Goal: Information Seeking & Learning: Learn about a topic

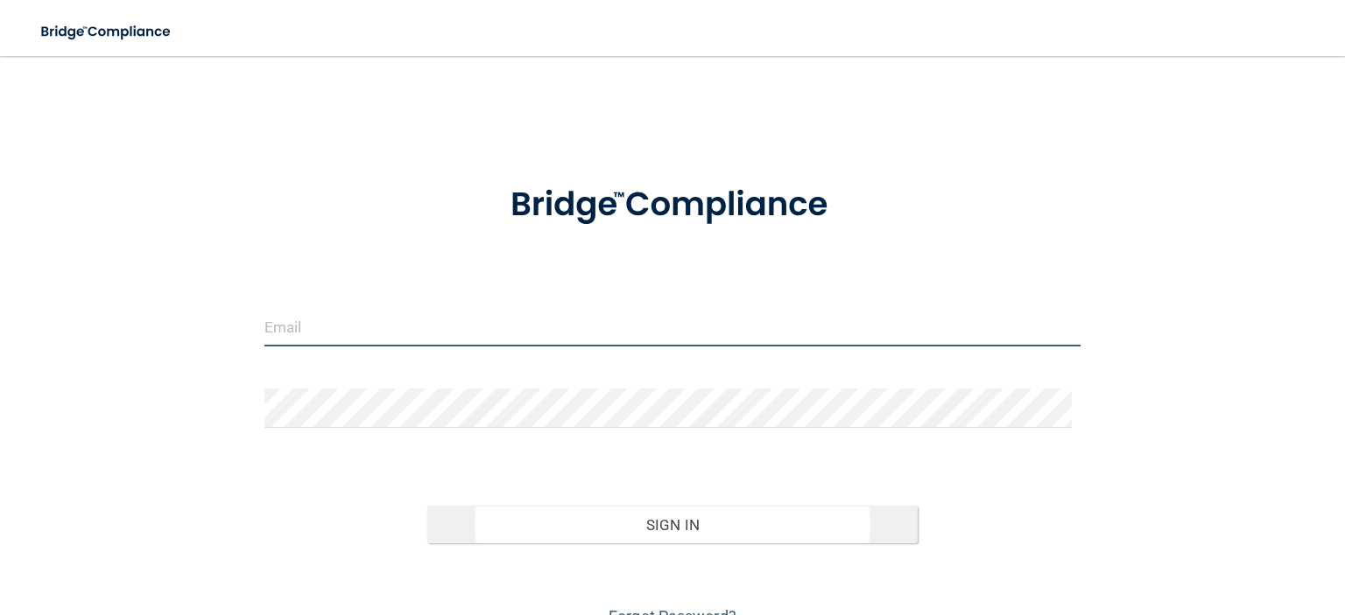
type input "[EMAIL_ADDRESS][DOMAIN_NAME]"
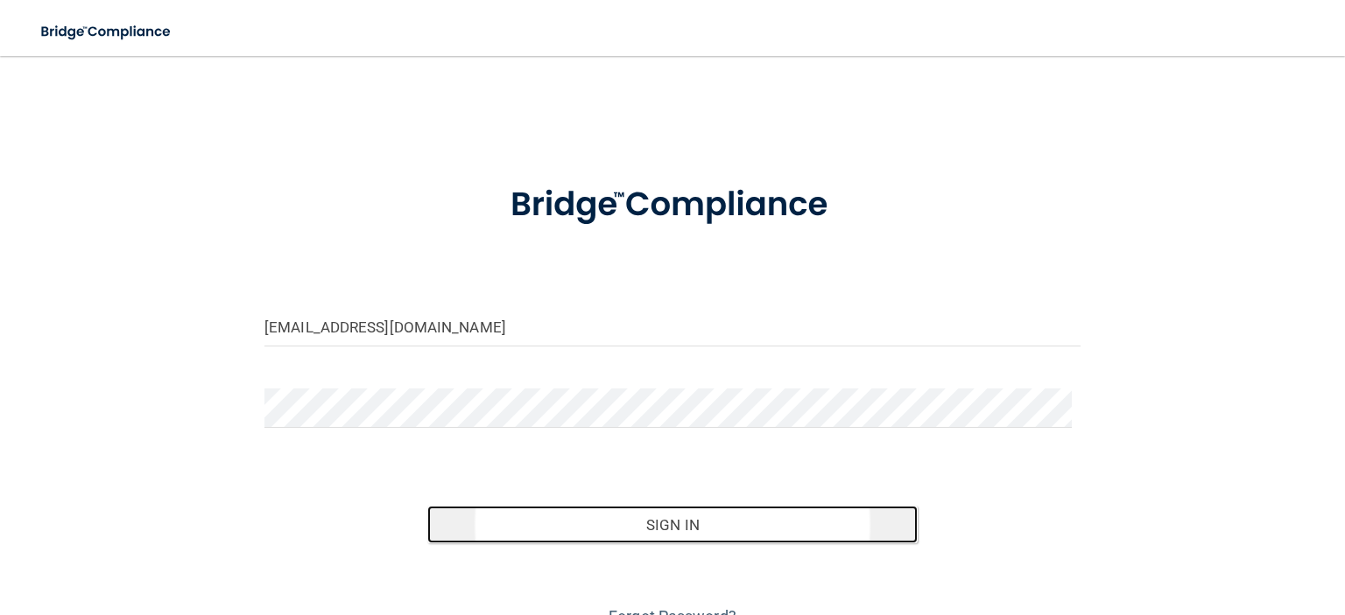
click at [670, 526] on button "Sign In" at bounding box center [671, 525] width 489 height 39
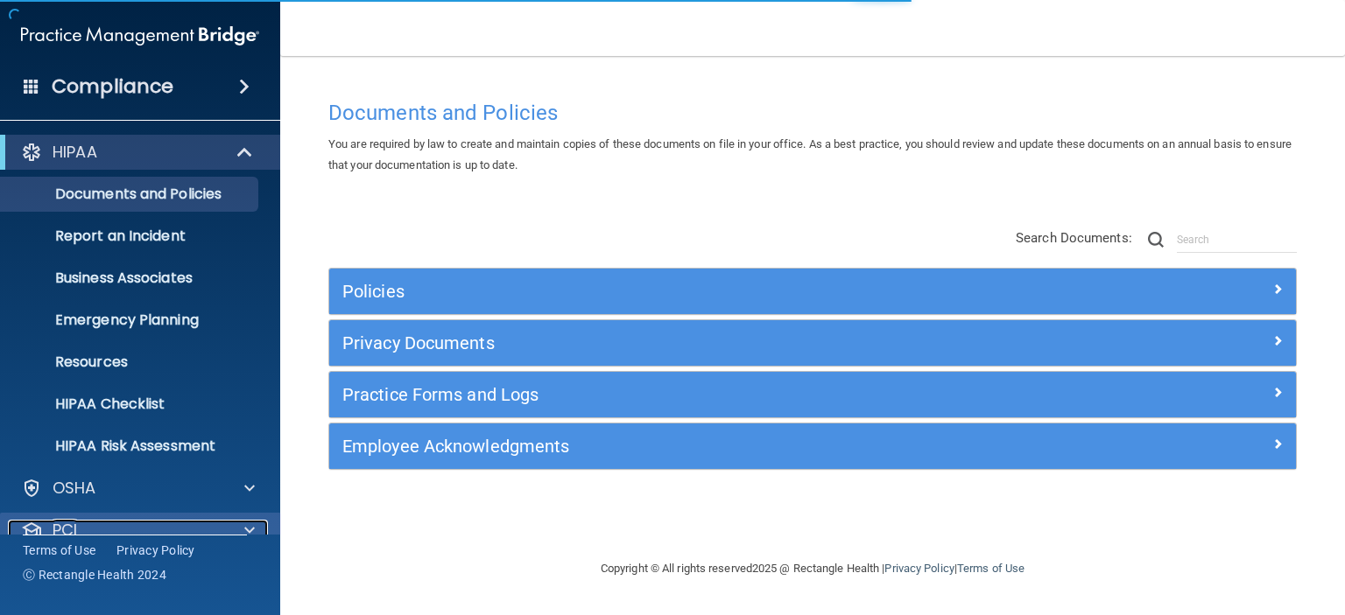
click at [235, 528] on div at bounding box center [247, 530] width 44 height 21
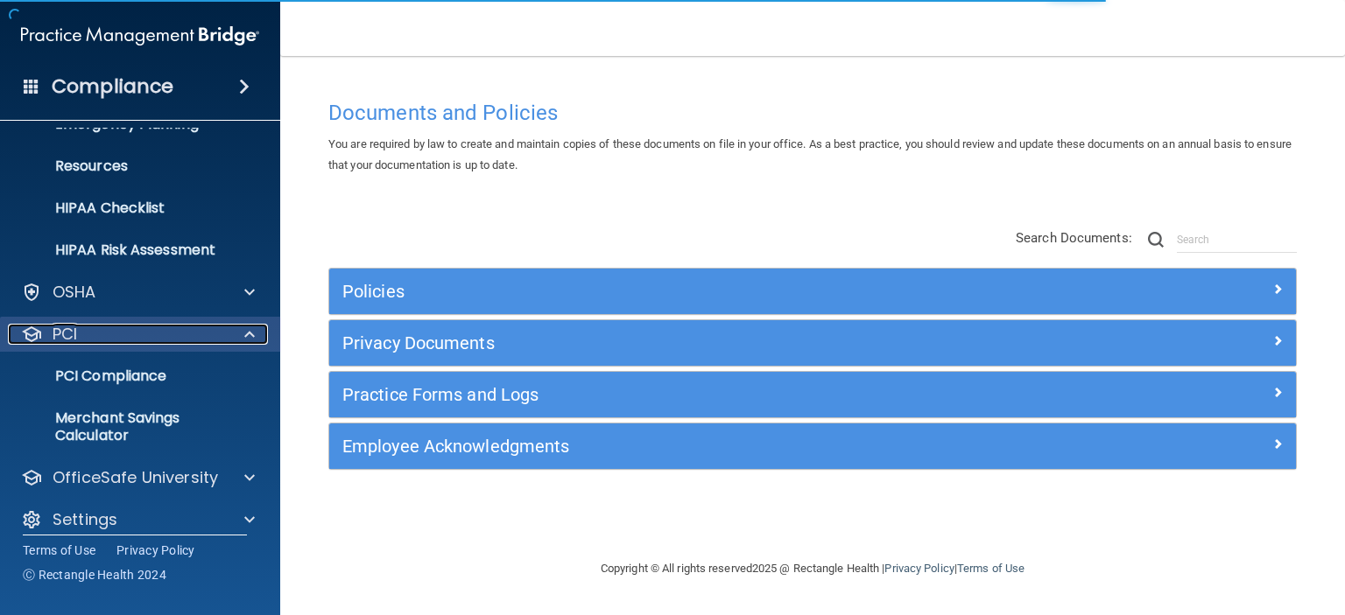
scroll to position [212, 0]
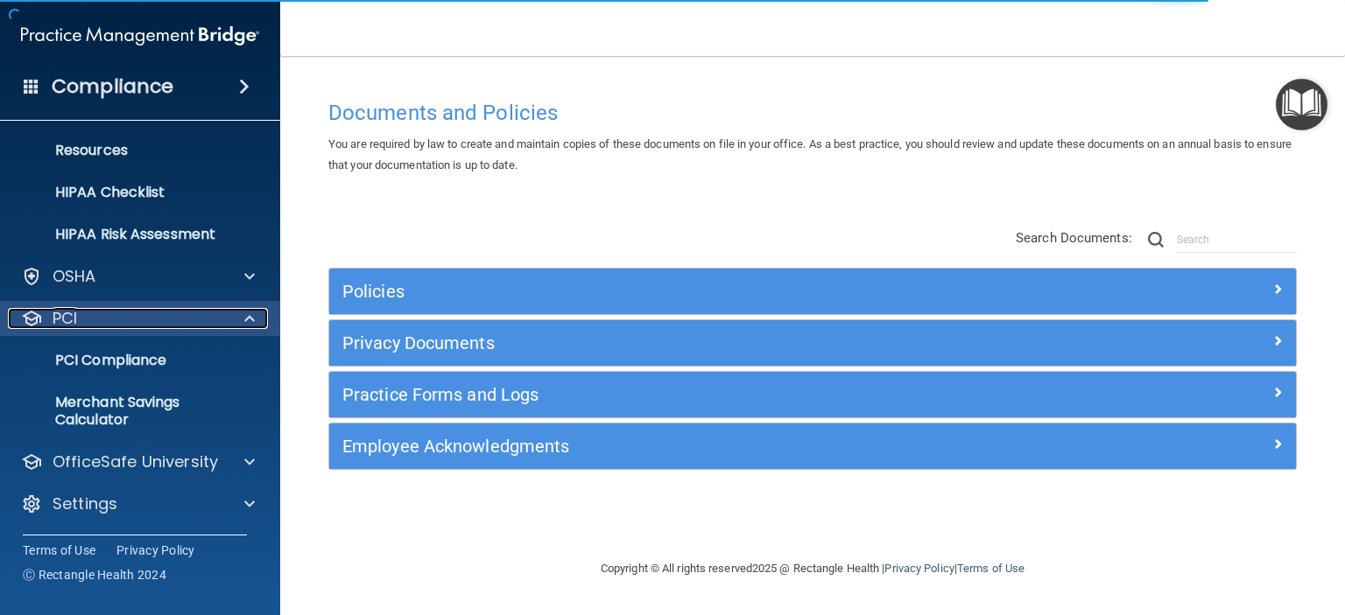
click at [253, 310] on span at bounding box center [249, 318] width 11 height 21
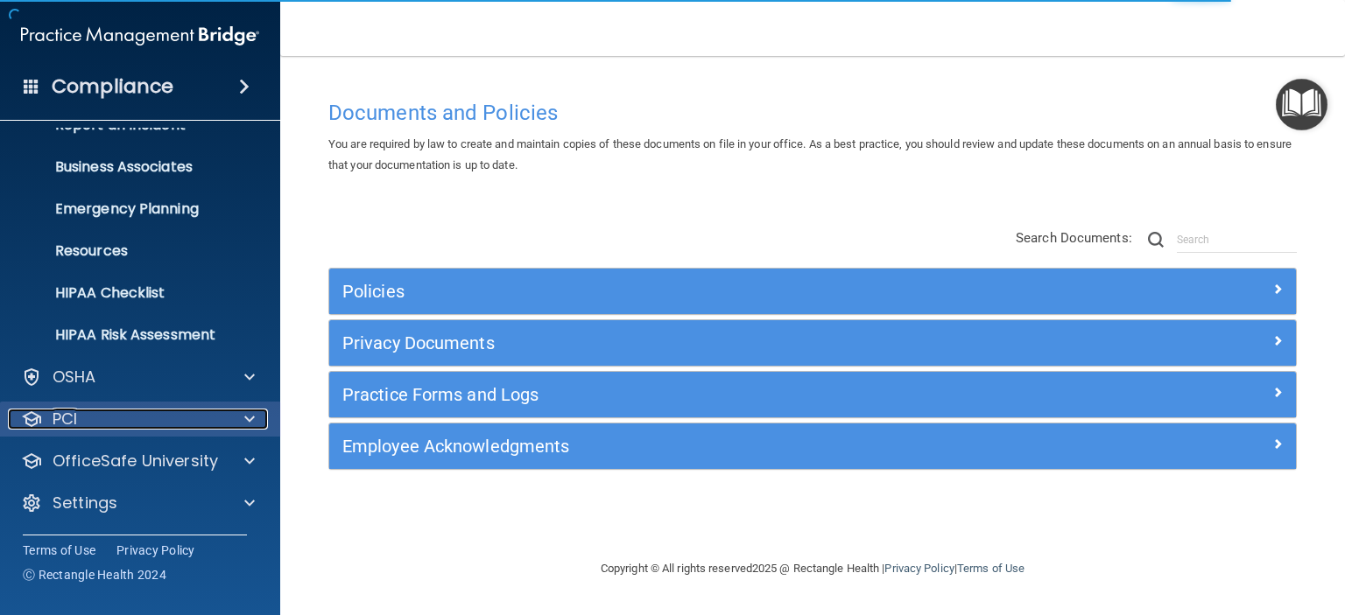
scroll to position [110, 0]
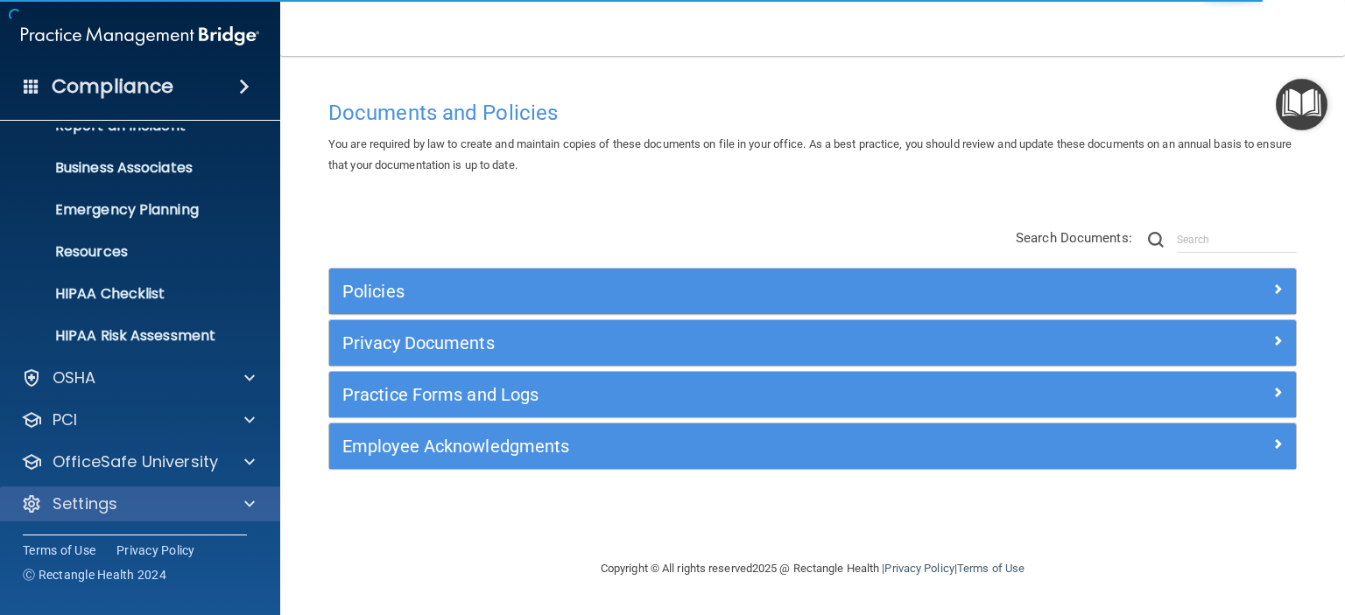
click at [249, 514] on div "Settings" at bounding box center [140, 504] width 281 height 35
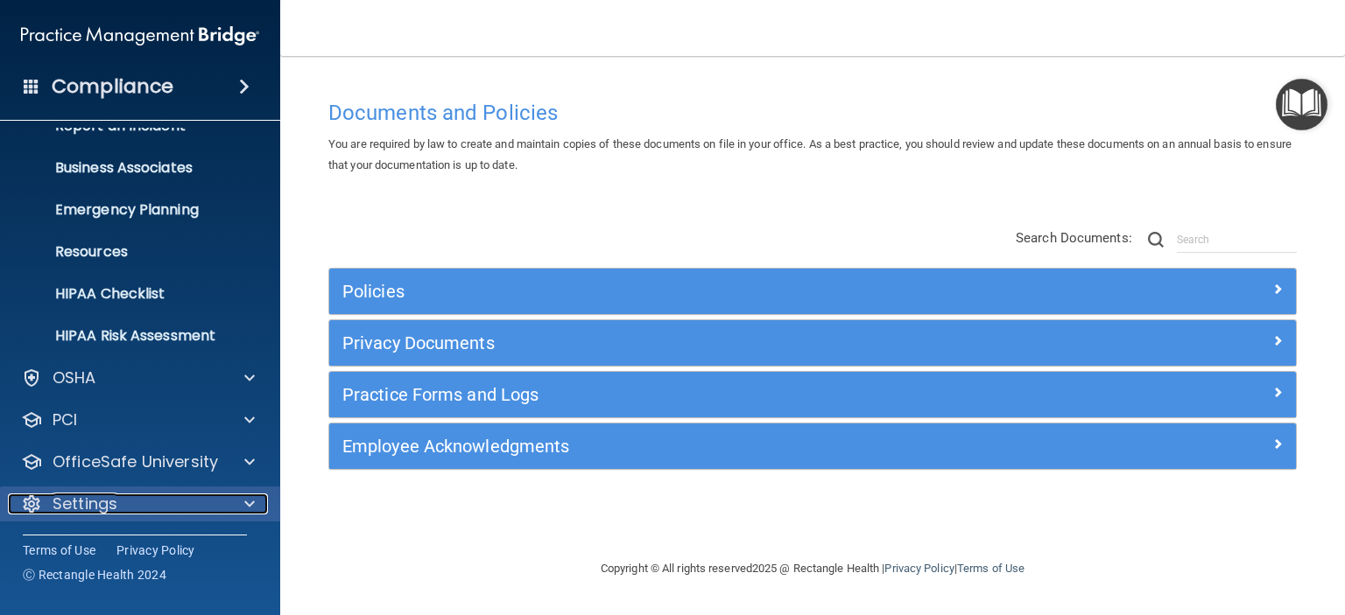
click at [253, 498] on span at bounding box center [249, 504] width 11 height 21
click at [85, 495] on p "Settings" at bounding box center [85, 504] width 65 height 21
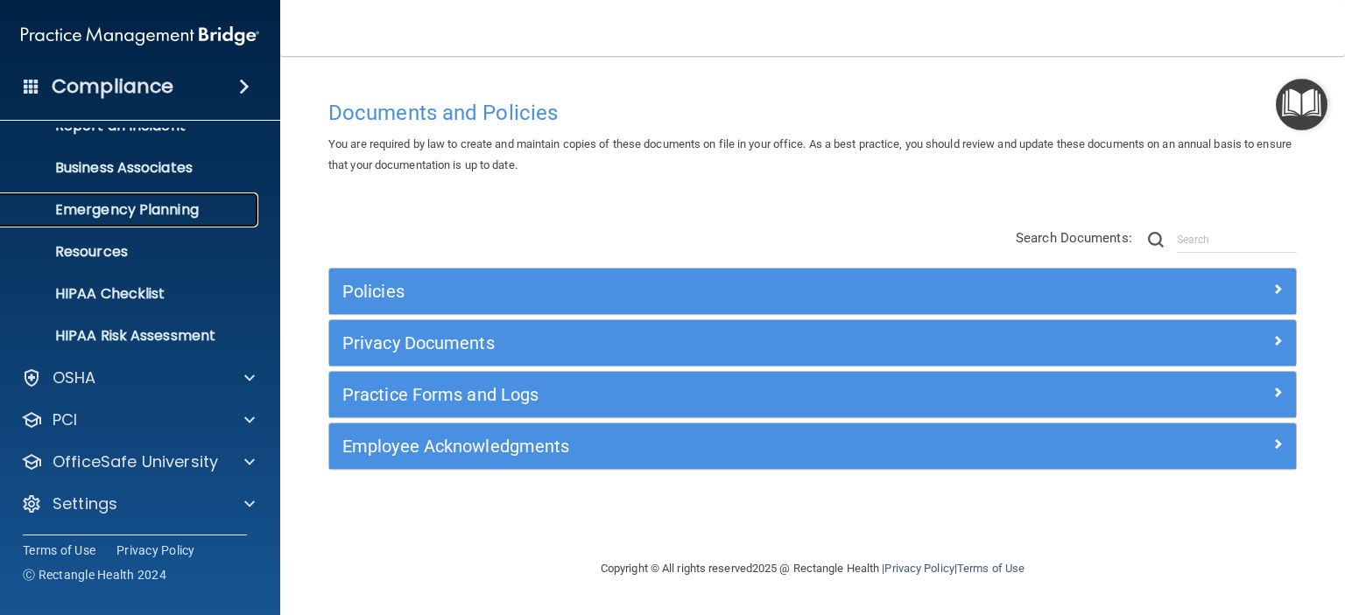
drag, startPoint x: 85, startPoint y: 495, endPoint x: 191, endPoint y: 204, distance: 309.3
click at [191, 204] on p "Emergency Planning" at bounding box center [130, 210] width 239 height 18
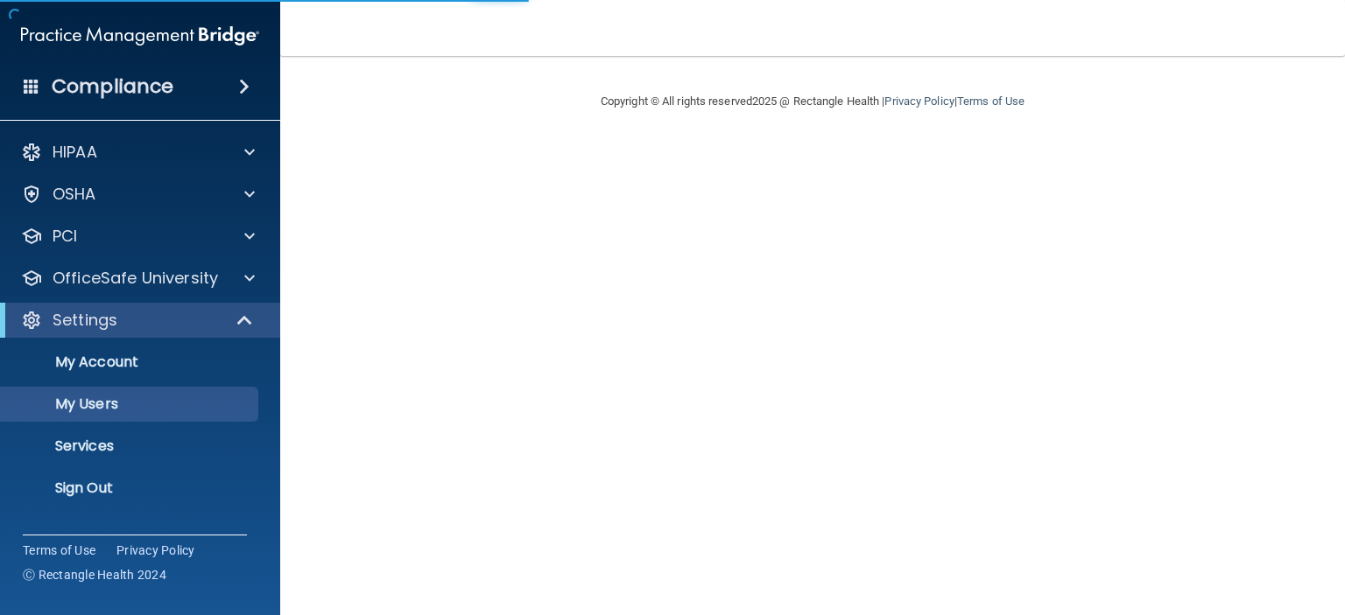
select select "20"
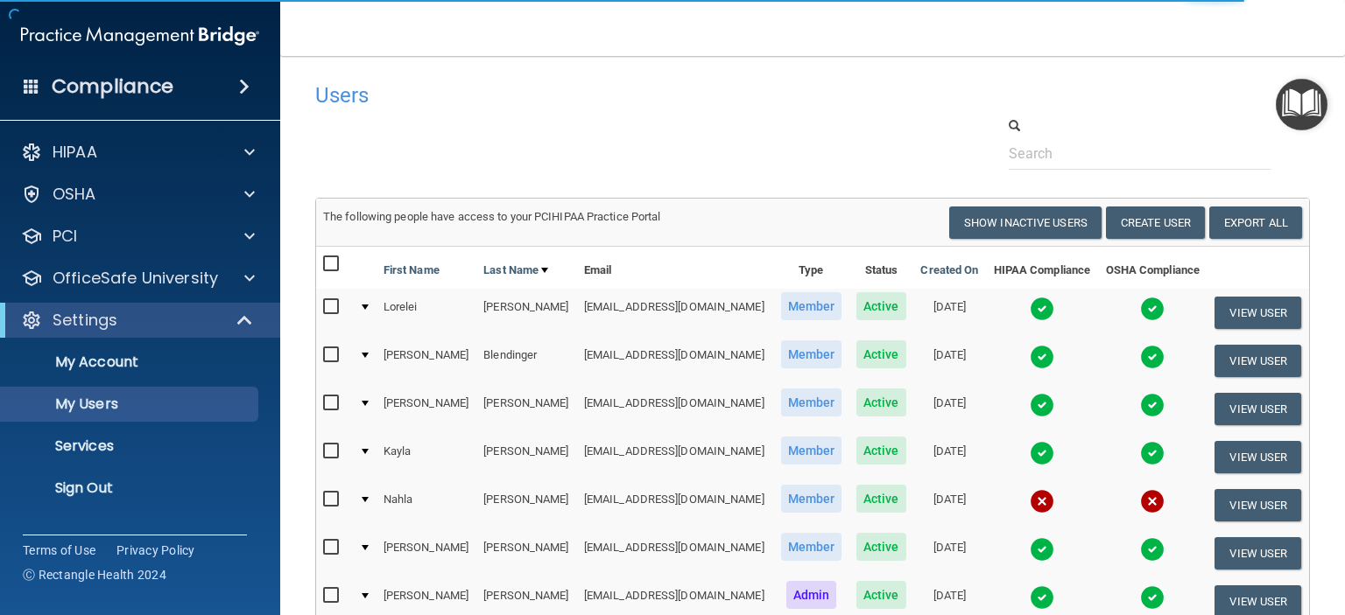
click at [1030, 454] on img at bounding box center [1042, 453] width 25 height 25
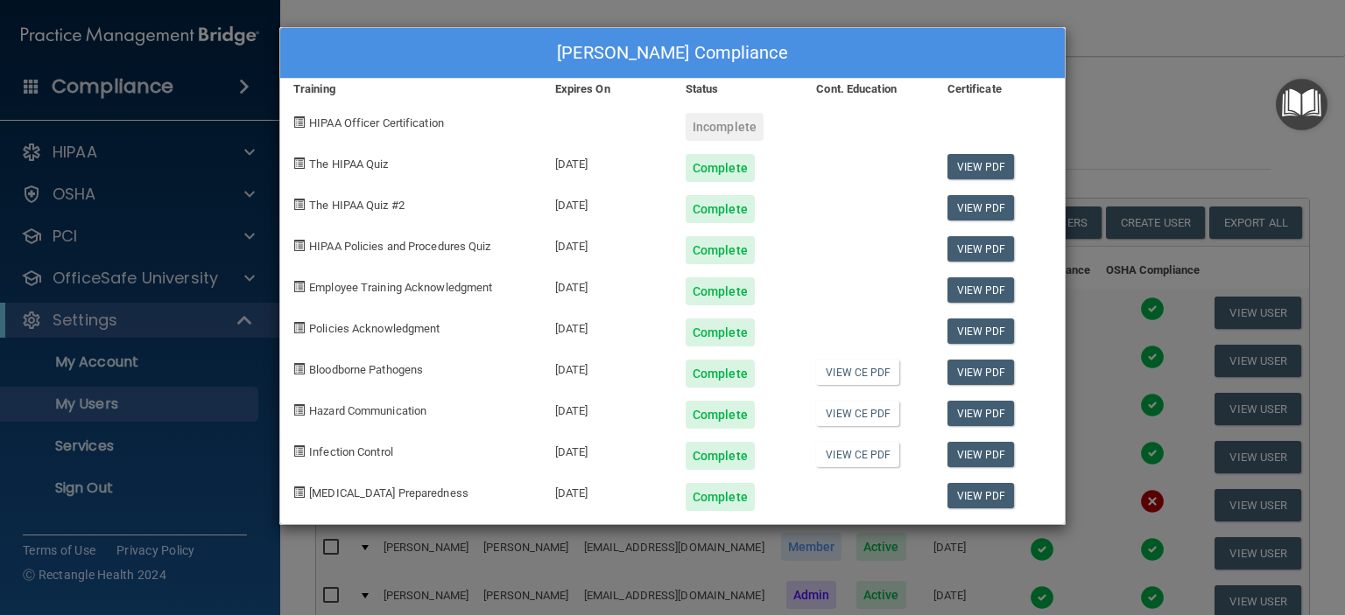
click at [1243, 101] on div "Kayla Buhrman's Compliance Training Expires On Status Cont. Education Certifica…" at bounding box center [672, 307] width 1345 height 615
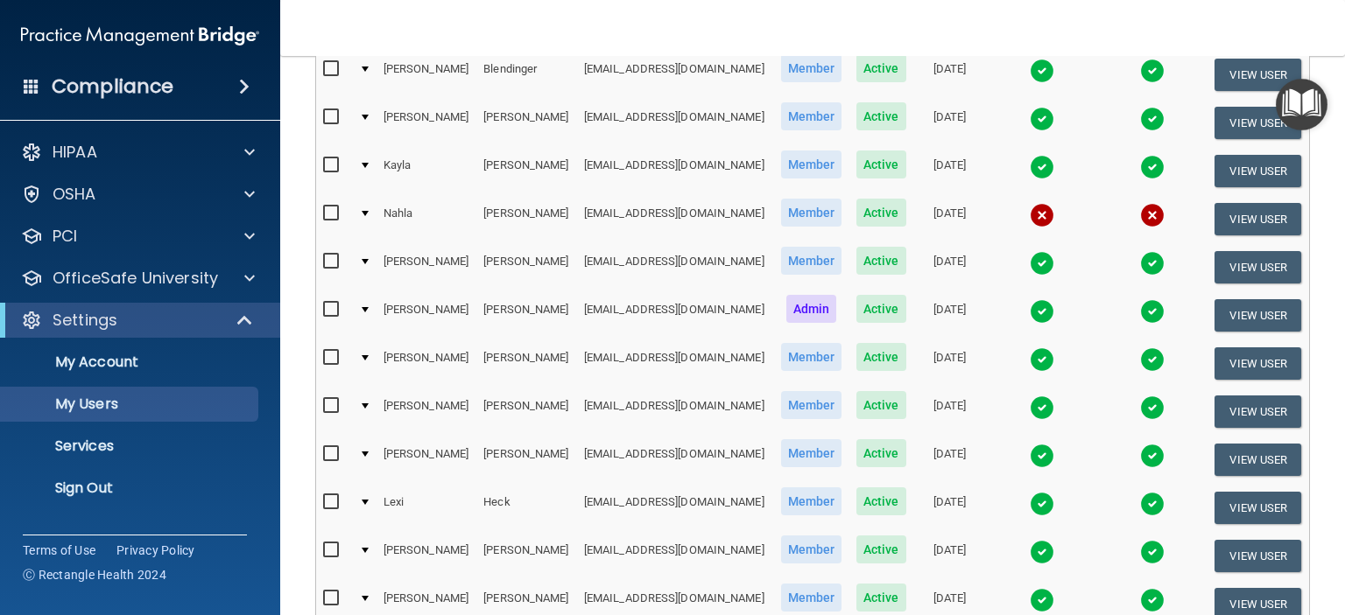
scroll to position [287, 0]
click at [1012, 510] on td at bounding box center [1042, 507] width 112 height 48
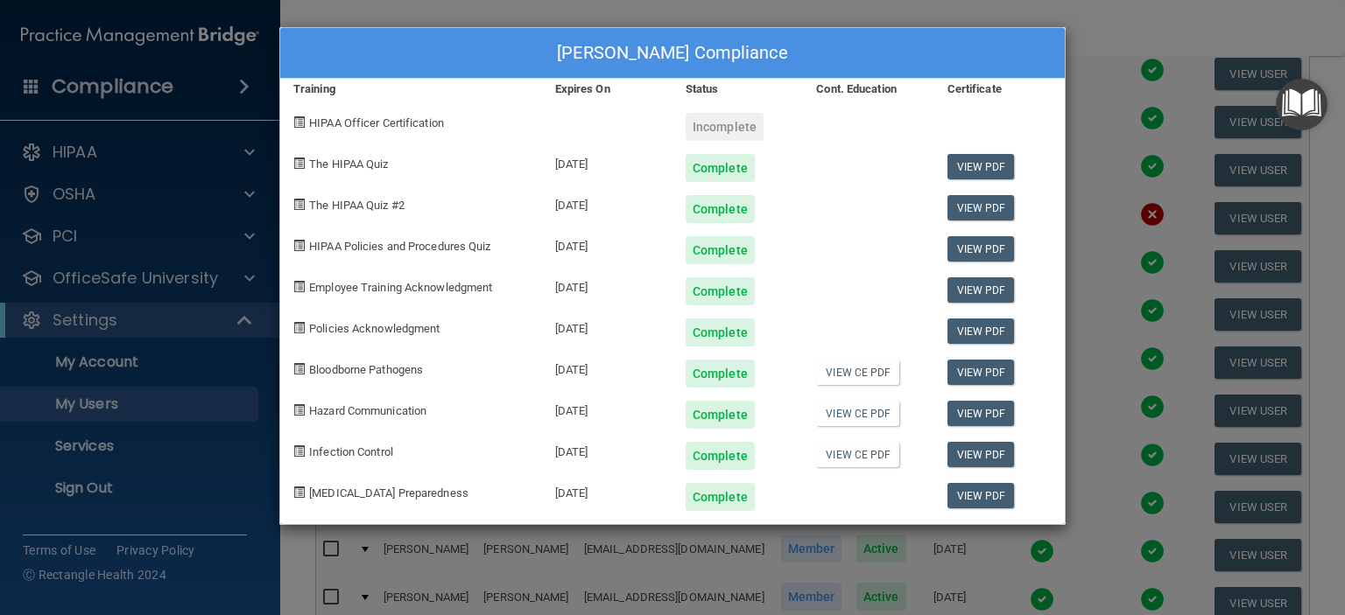
click at [1096, 22] on div "Lexi Heck's Compliance Training Expires On Status Cont. Education Certificate H…" at bounding box center [672, 307] width 1345 height 615
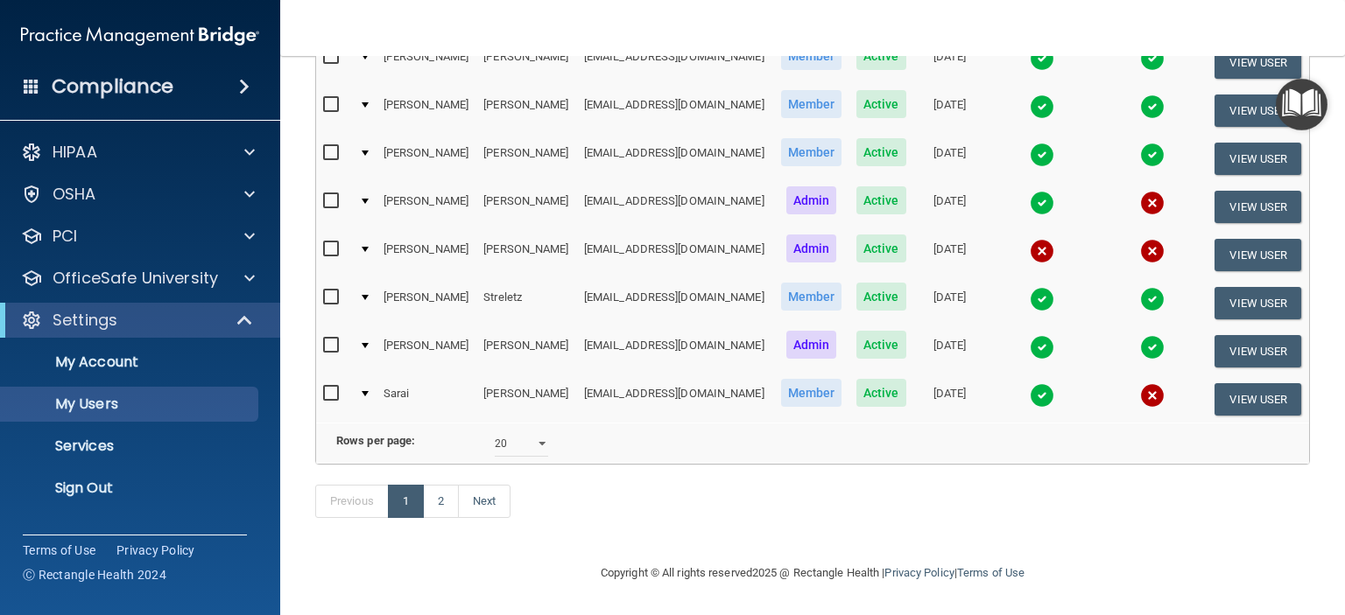
scroll to position [842, 0]
click at [1030, 383] on img at bounding box center [1042, 395] width 25 height 25
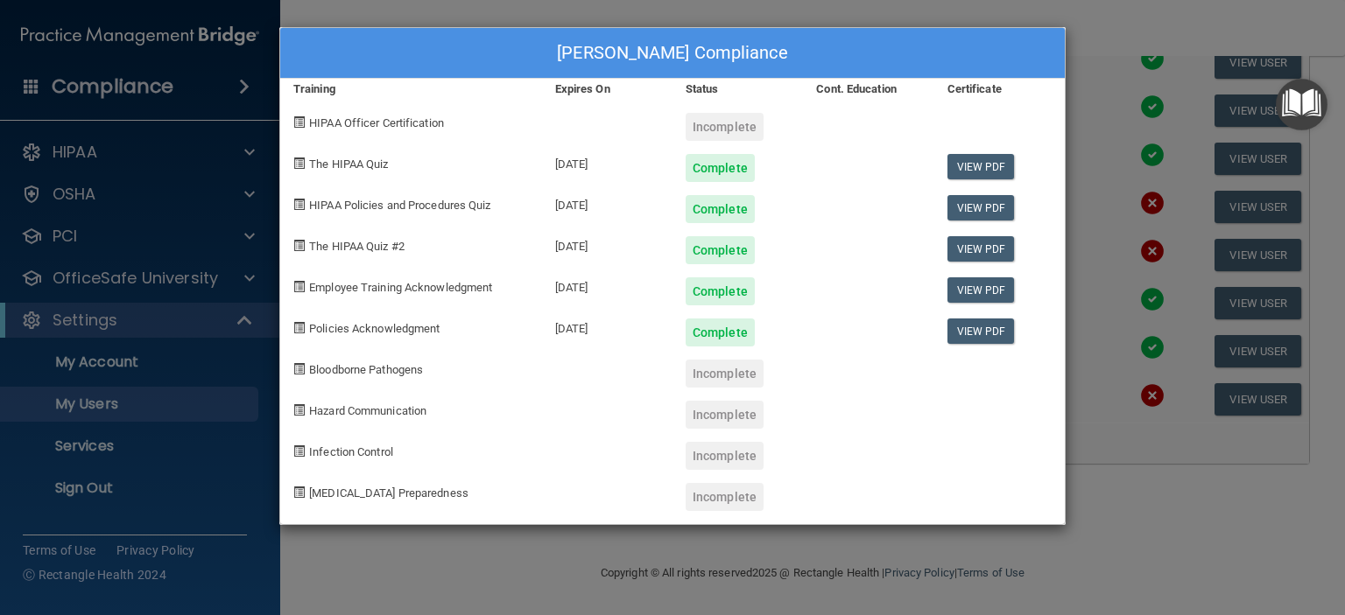
click at [1119, 32] on div "Sarai Villarreal's Compliance Training Expires On Status Cont. Education Certif…" at bounding box center [672, 307] width 1345 height 615
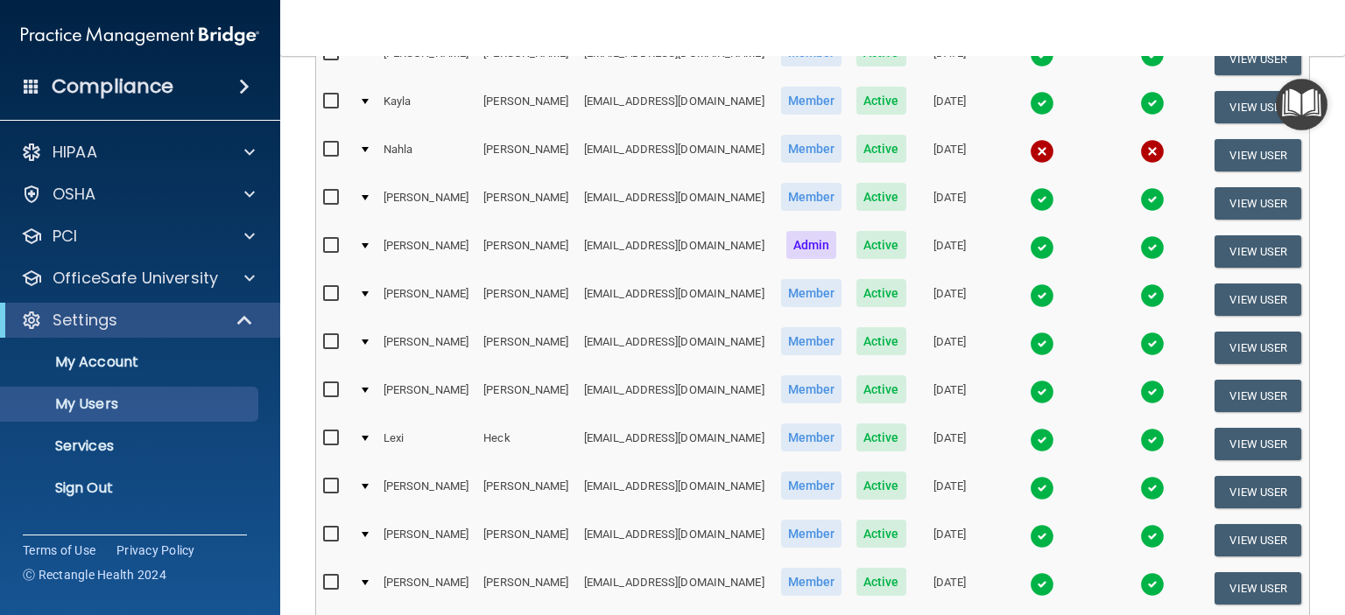
scroll to position [348, 0]
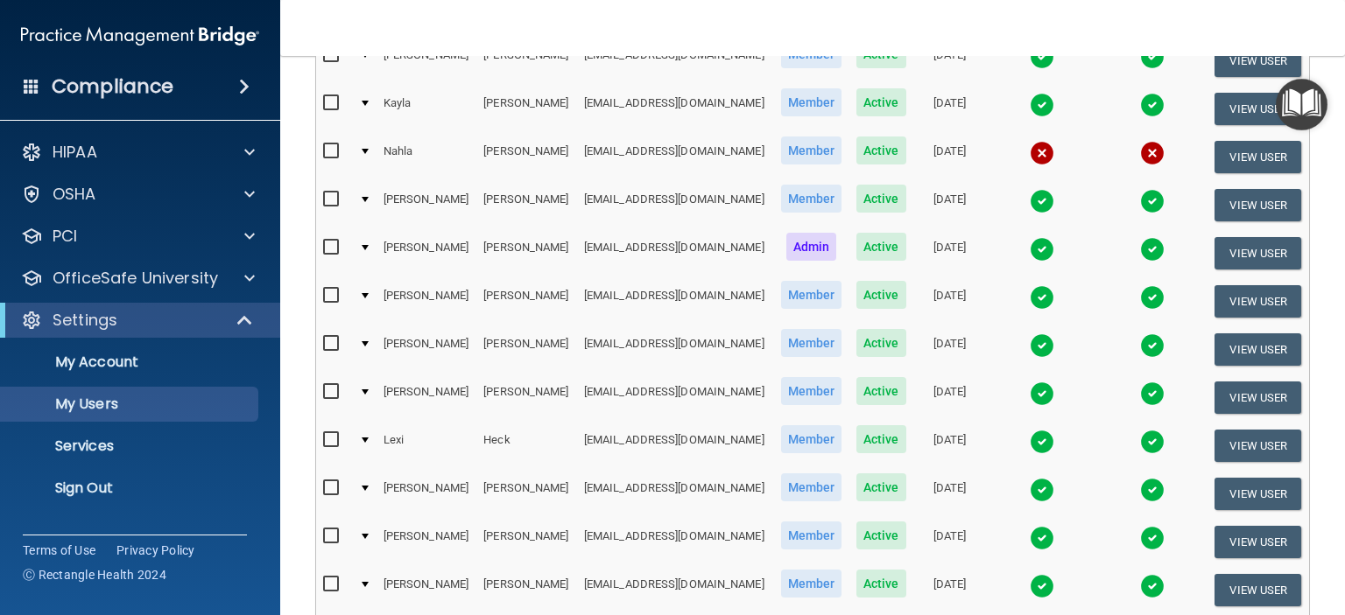
click at [1030, 295] on img at bounding box center [1042, 297] width 25 height 25
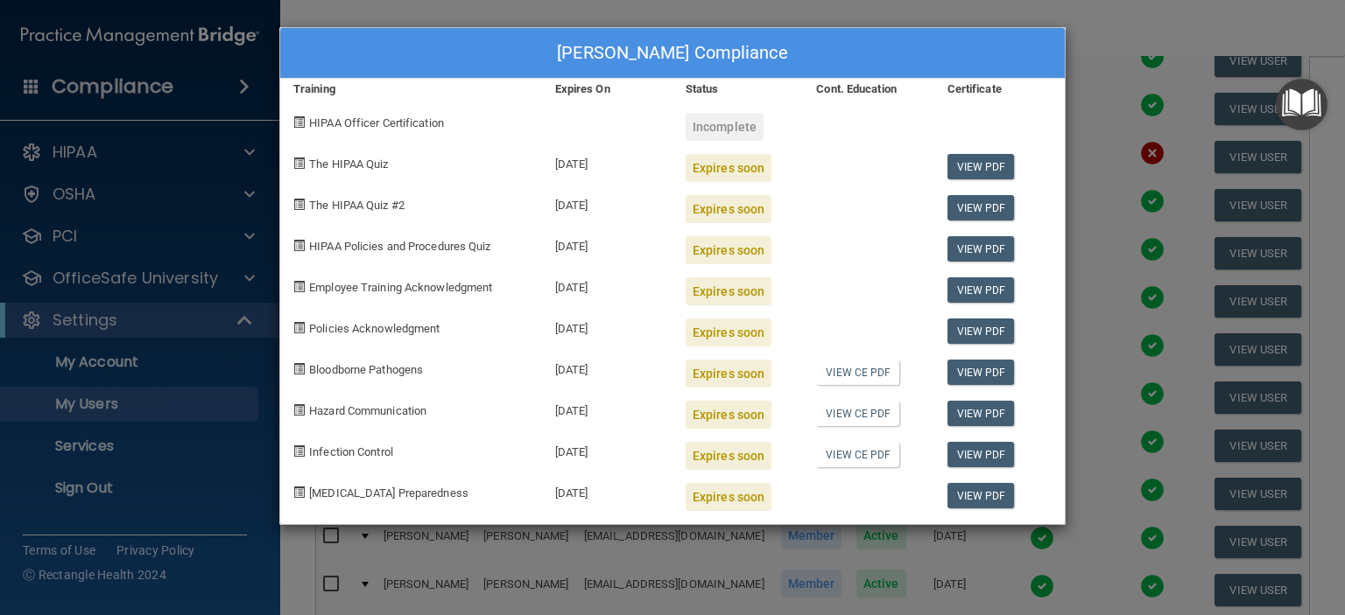
click at [1104, 43] on div "Micaela Duncan's Compliance Training Expires On Status Cont. Education Certific…" at bounding box center [672, 307] width 1345 height 615
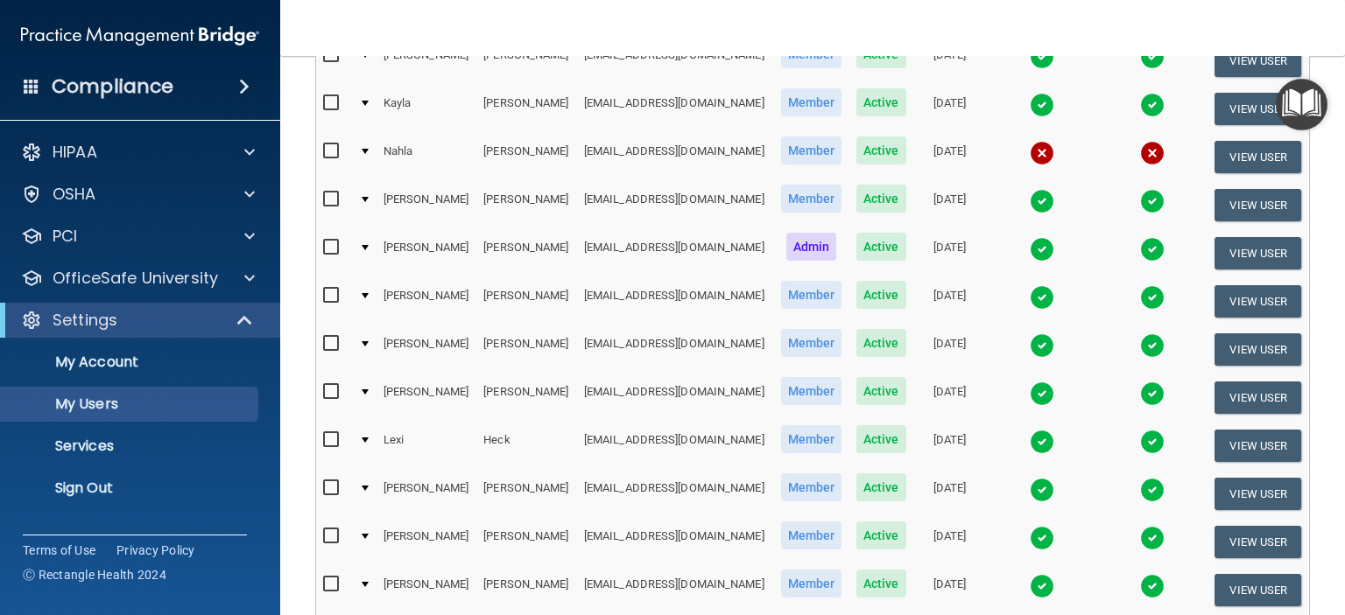
click at [1030, 246] on img at bounding box center [1042, 249] width 25 height 25
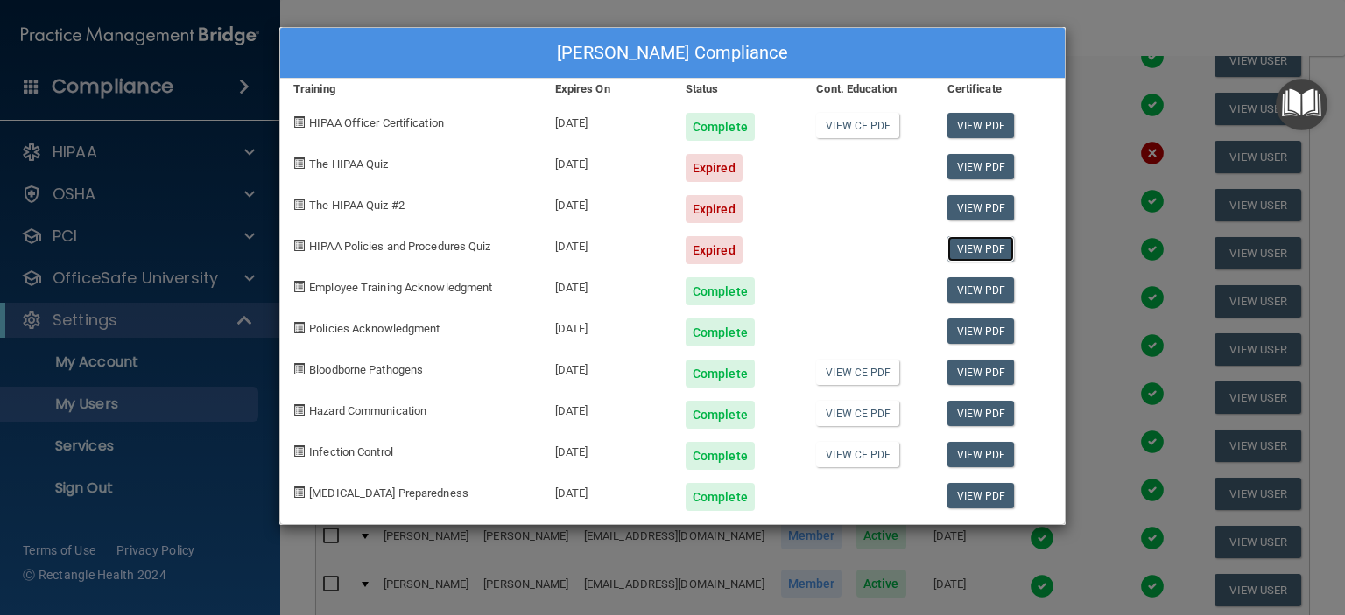
click at [1008, 246] on link "View PDF" at bounding box center [980, 248] width 67 height 25
click at [1091, 29] on div "Cathie Daube's Compliance Training Expires On Status Cont. Education Certificat…" at bounding box center [672, 307] width 1345 height 615
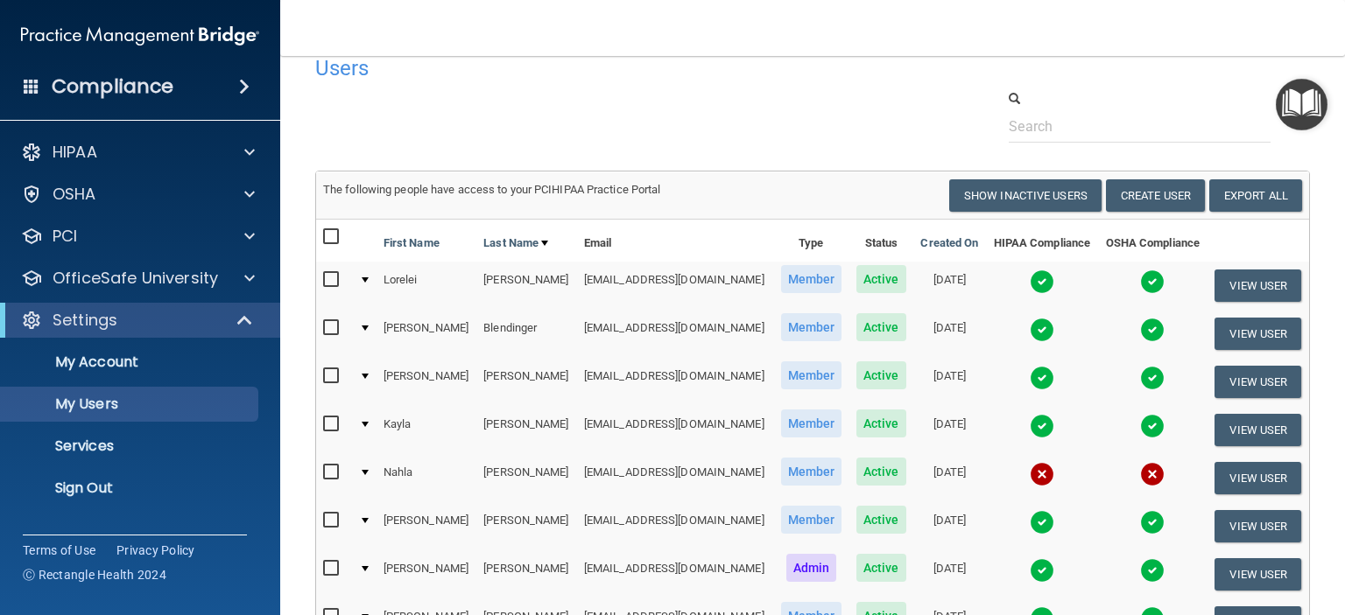
scroll to position [0, 0]
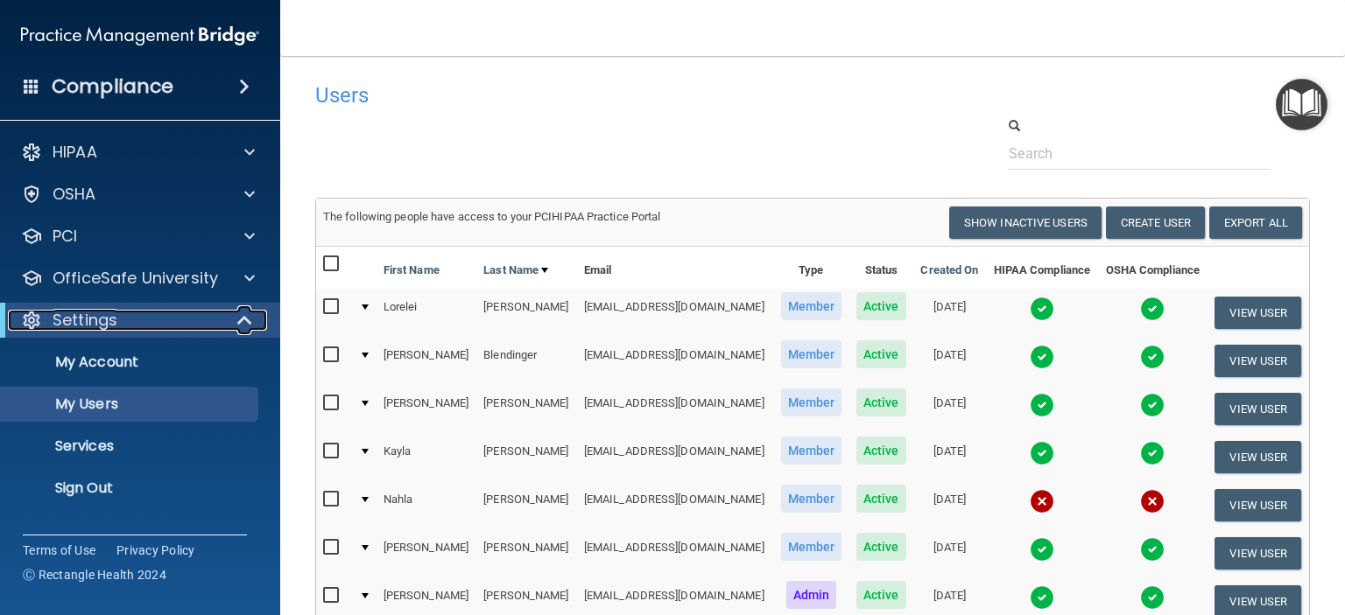
click at [245, 324] on span at bounding box center [246, 320] width 15 height 21
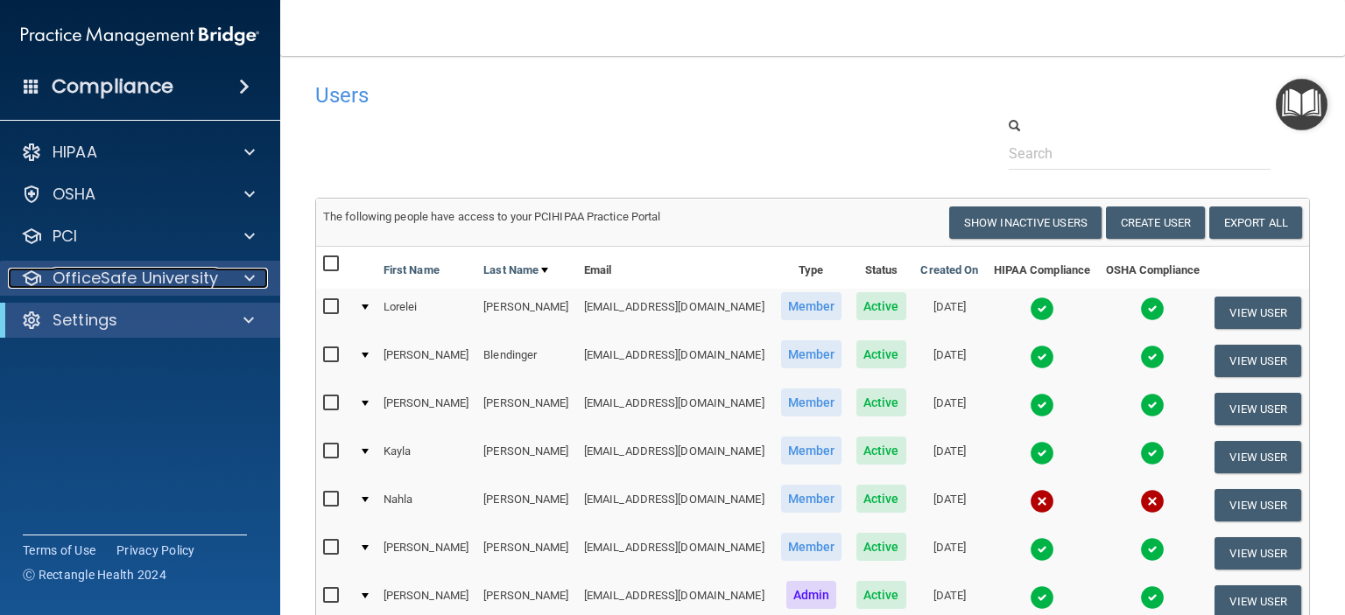
click at [250, 276] on span at bounding box center [249, 278] width 11 height 21
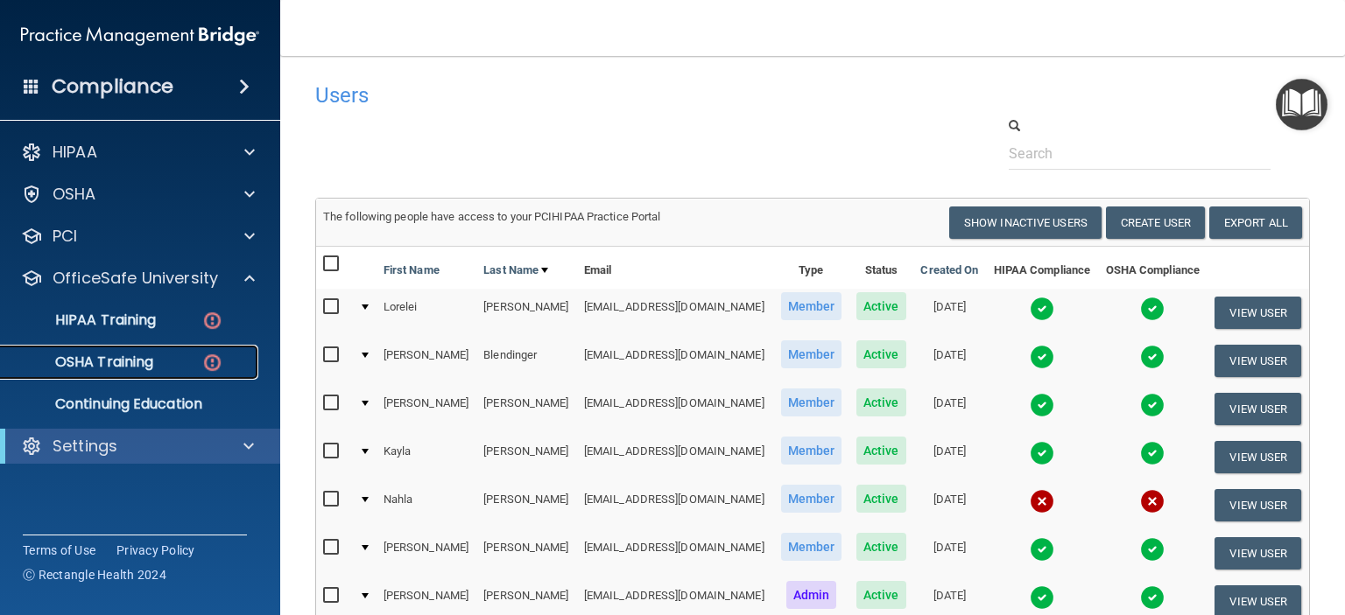
click at [140, 371] on p "OSHA Training" at bounding box center [82, 363] width 142 height 18
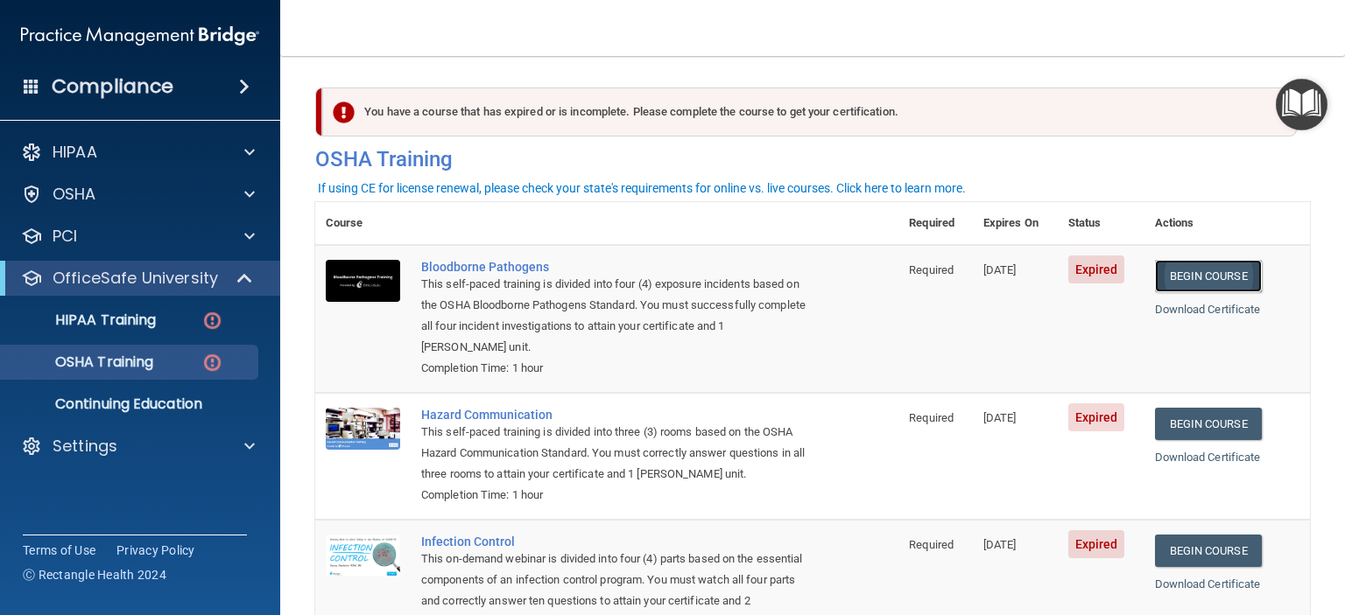
click at [1216, 279] on link "Begin Course" at bounding box center [1208, 276] width 107 height 32
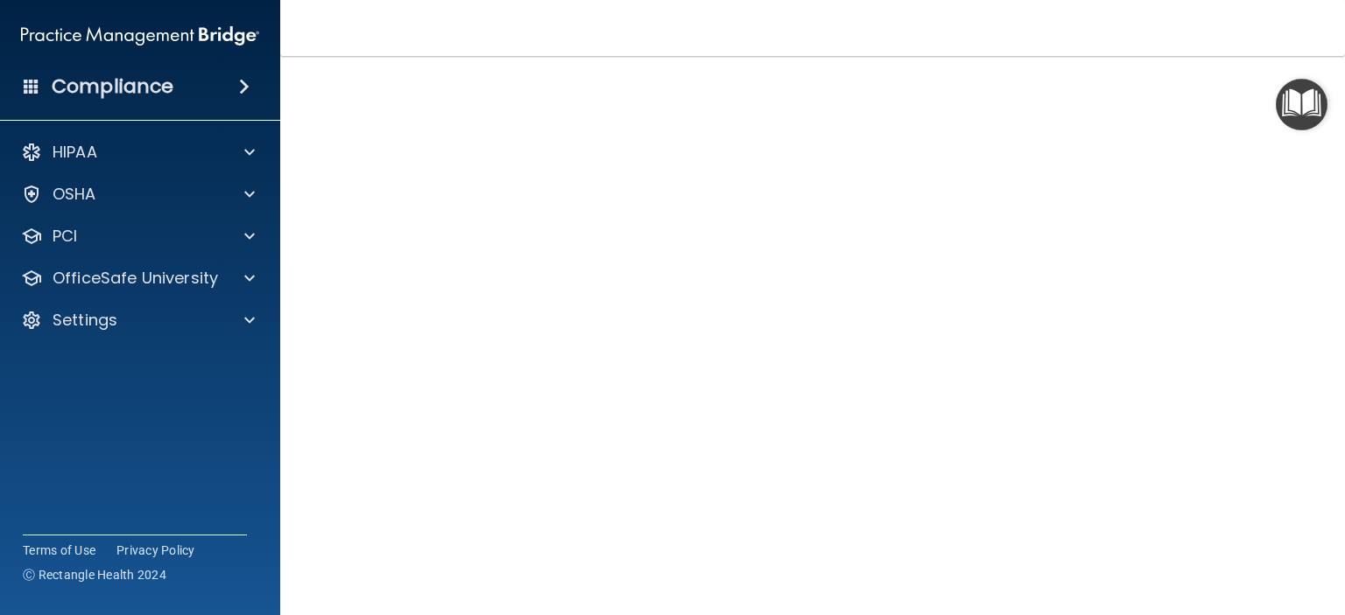
scroll to position [71, 0]
click at [1299, 108] on img "Open Resource Center" at bounding box center [1302, 105] width 52 height 52
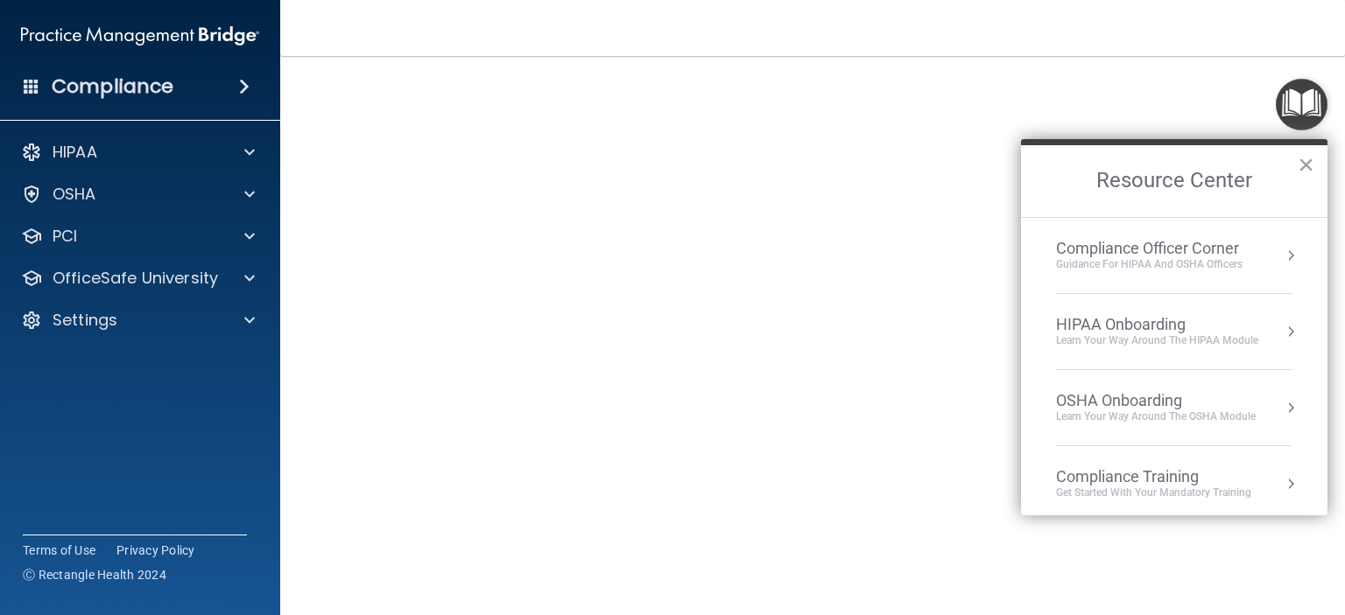
click at [1299, 108] on img "Open Resource Center" at bounding box center [1302, 105] width 52 height 52
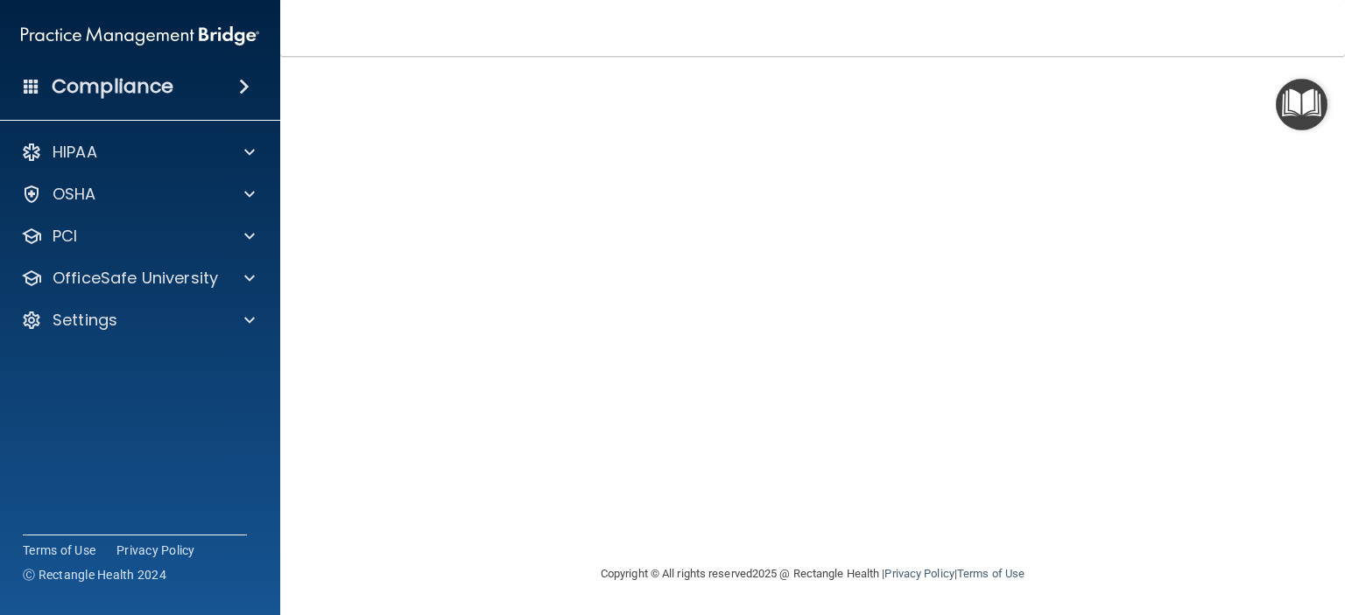
scroll to position [0, 0]
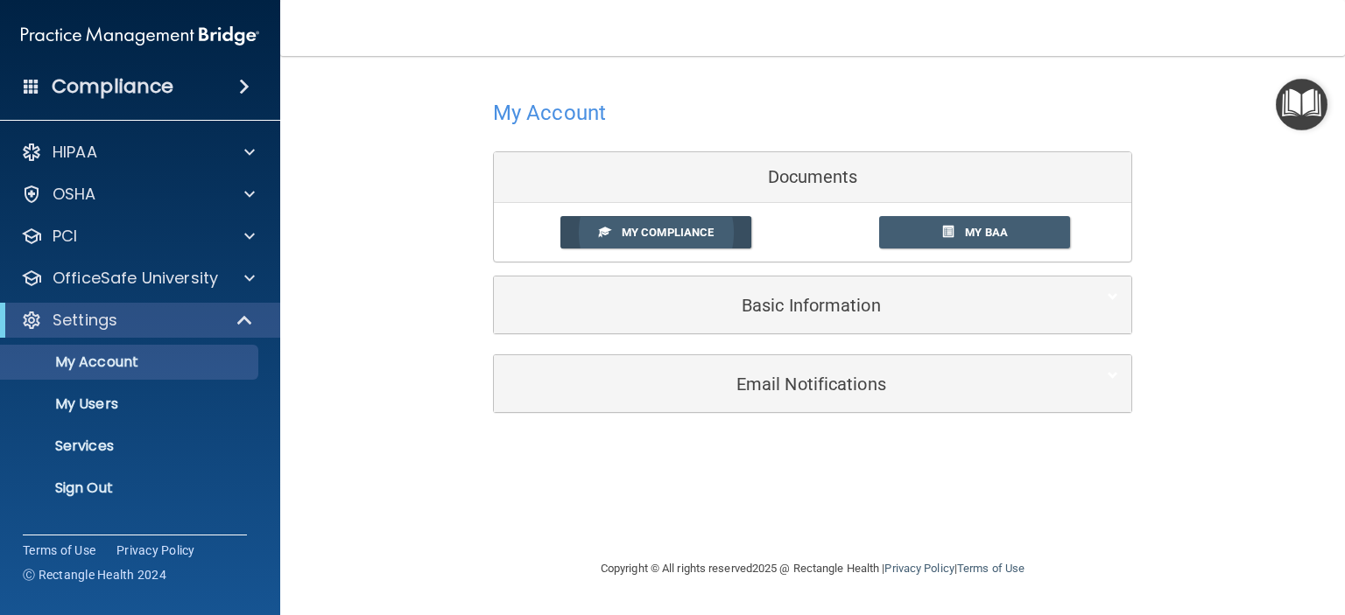
click at [648, 229] on span "My Compliance" at bounding box center [668, 232] width 92 height 13
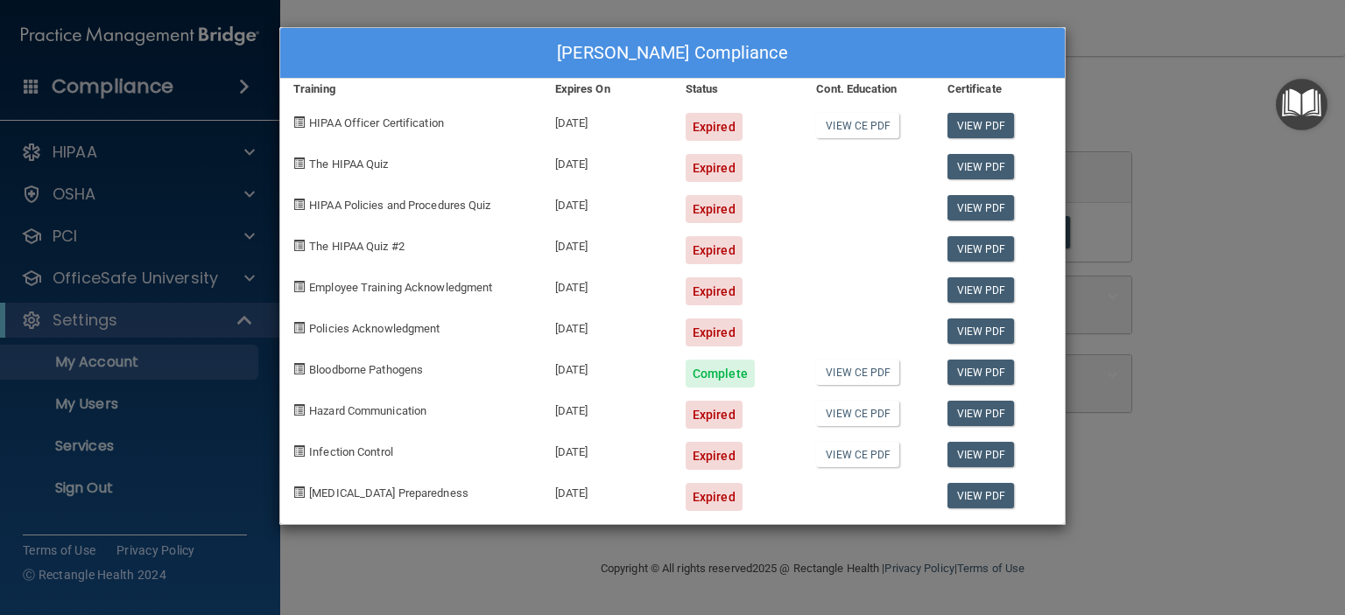
click at [1163, 39] on div "Pamela Phillips's Compliance Training Expires On Status Cont. Education Certifi…" at bounding box center [672, 307] width 1345 height 615
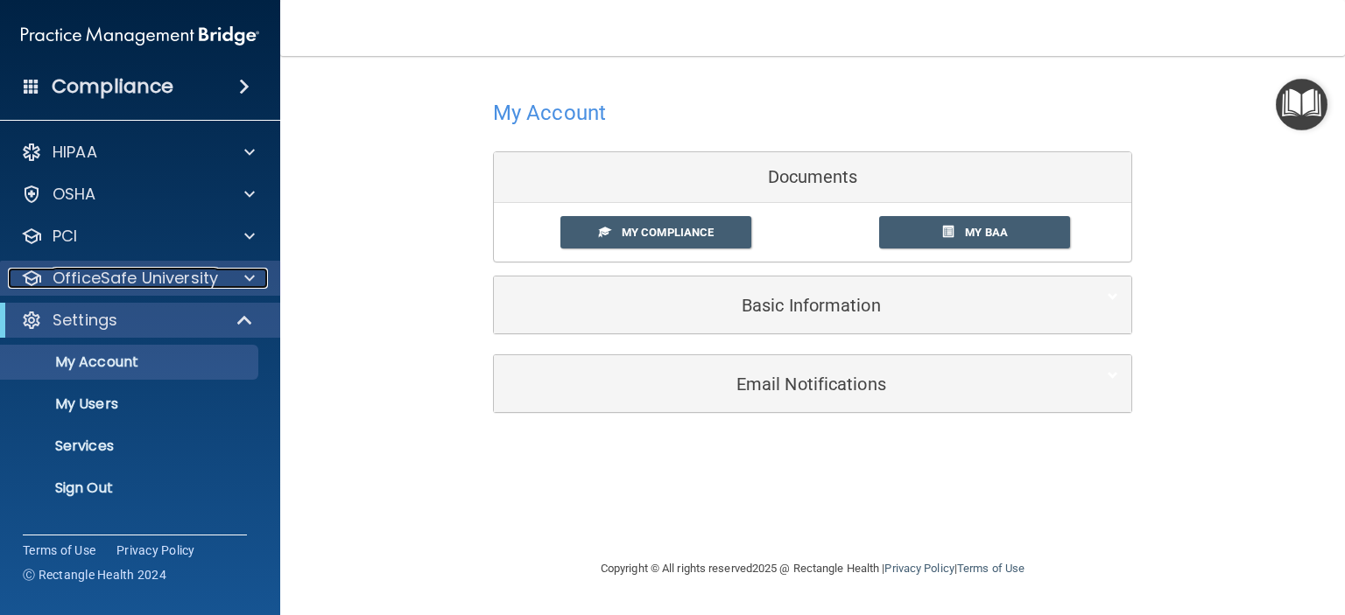
click at [240, 274] on div at bounding box center [247, 278] width 44 height 21
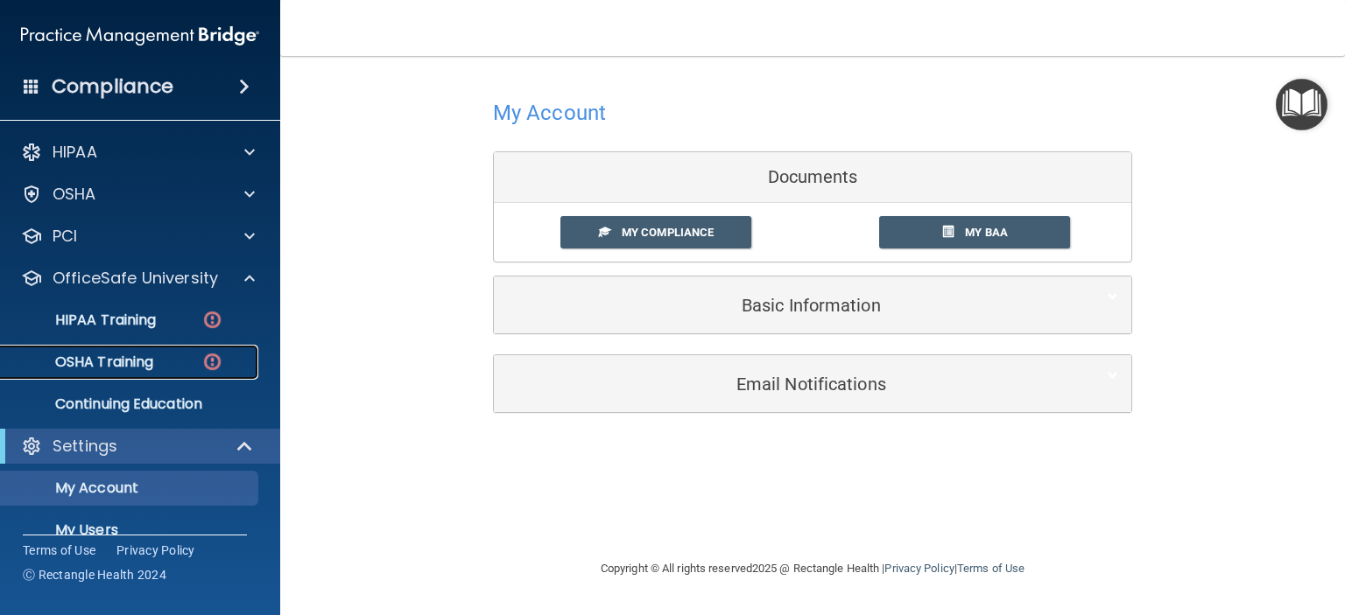
click at [133, 369] on p "OSHA Training" at bounding box center [82, 363] width 142 height 18
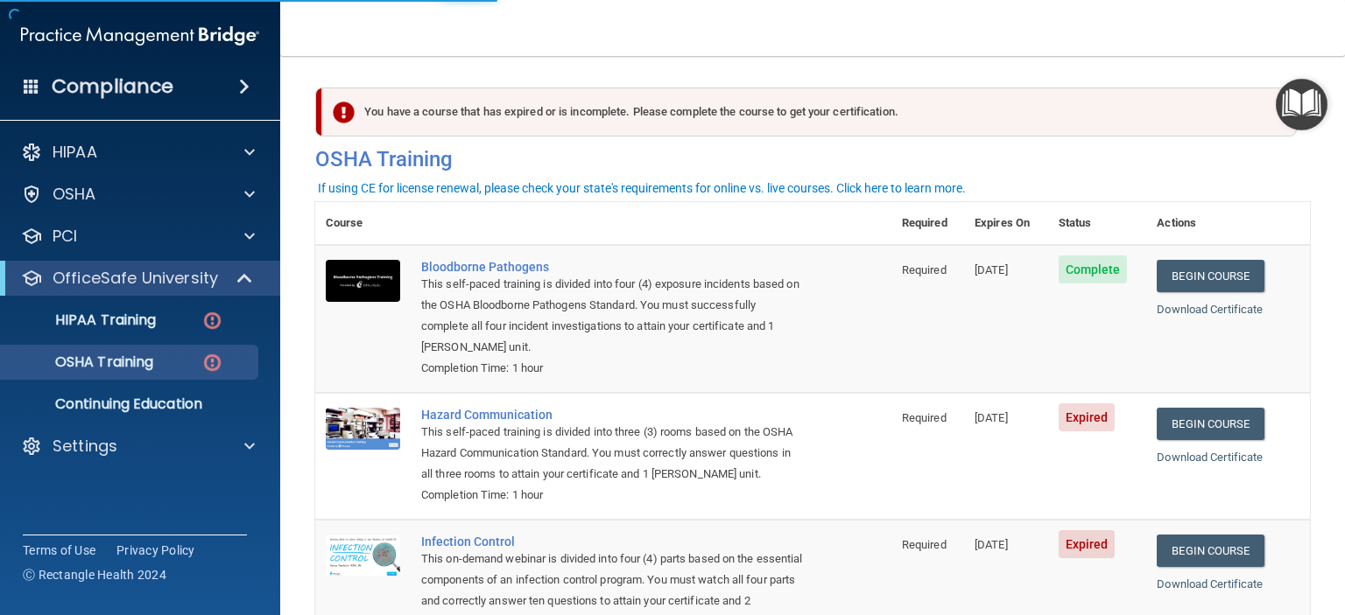
click at [630, 503] on div "Completion Time: 1 hour" at bounding box center [612, 495] width 383 height 21
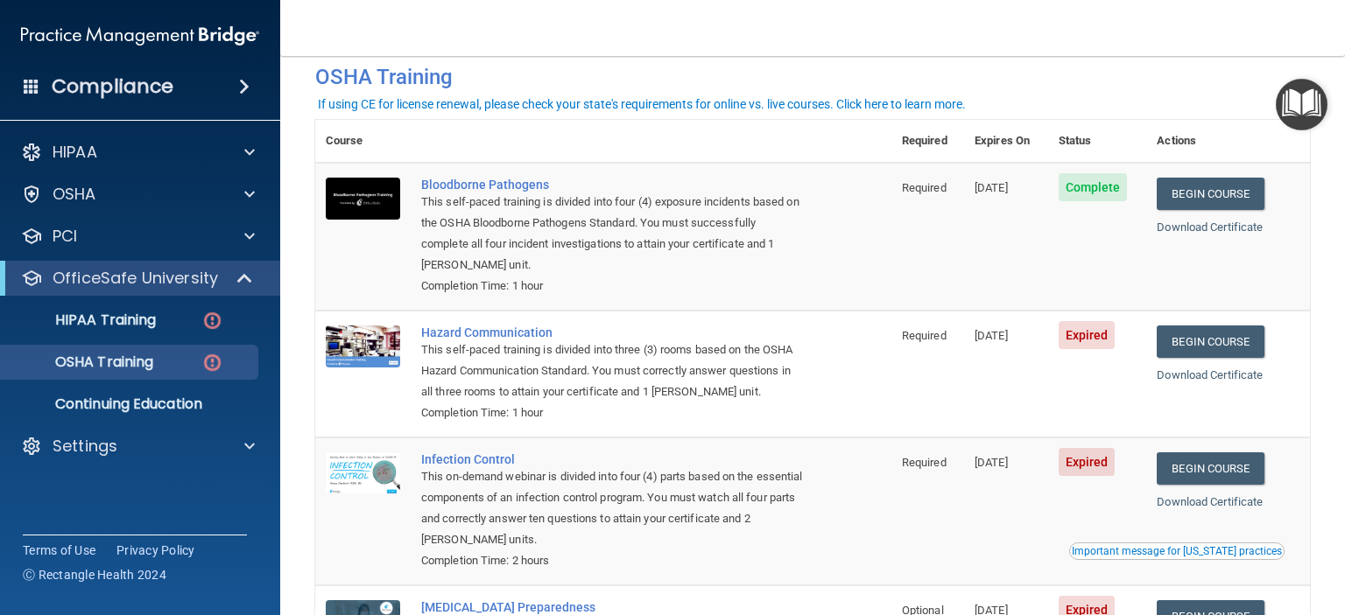
scroll to position [83, 0]
click at [1211, 344] on link "Begin Course" at bounding box center [1209, 341] width 107 height 32
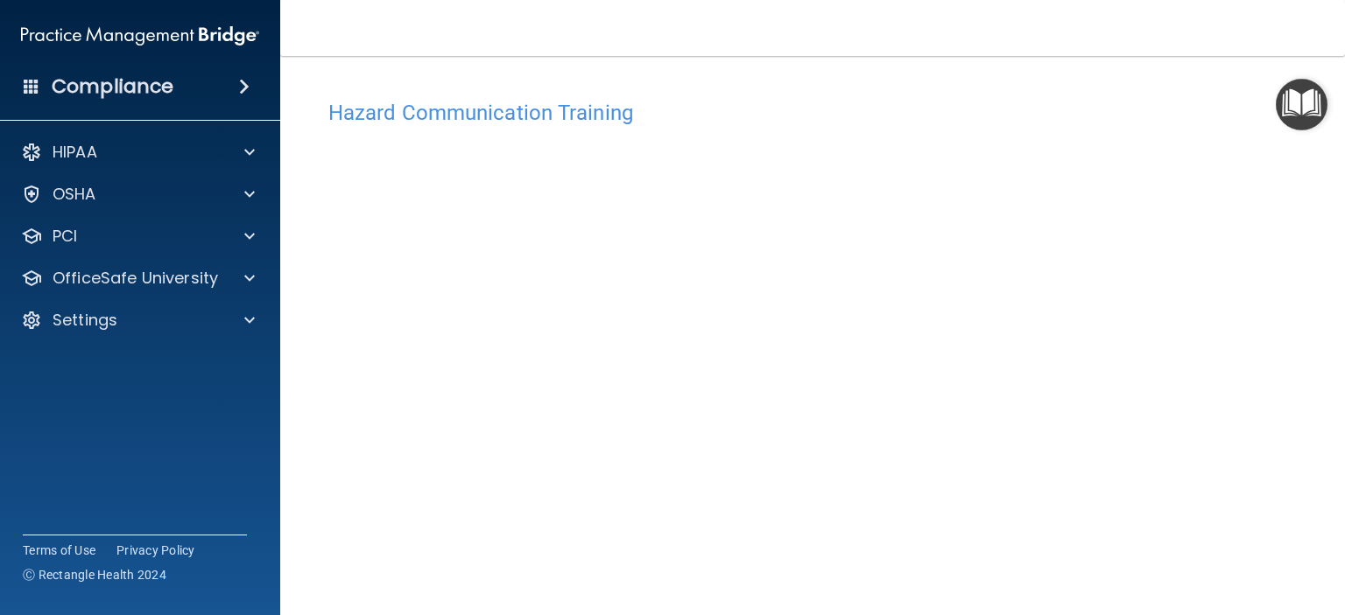
scroll to position [42, 0]
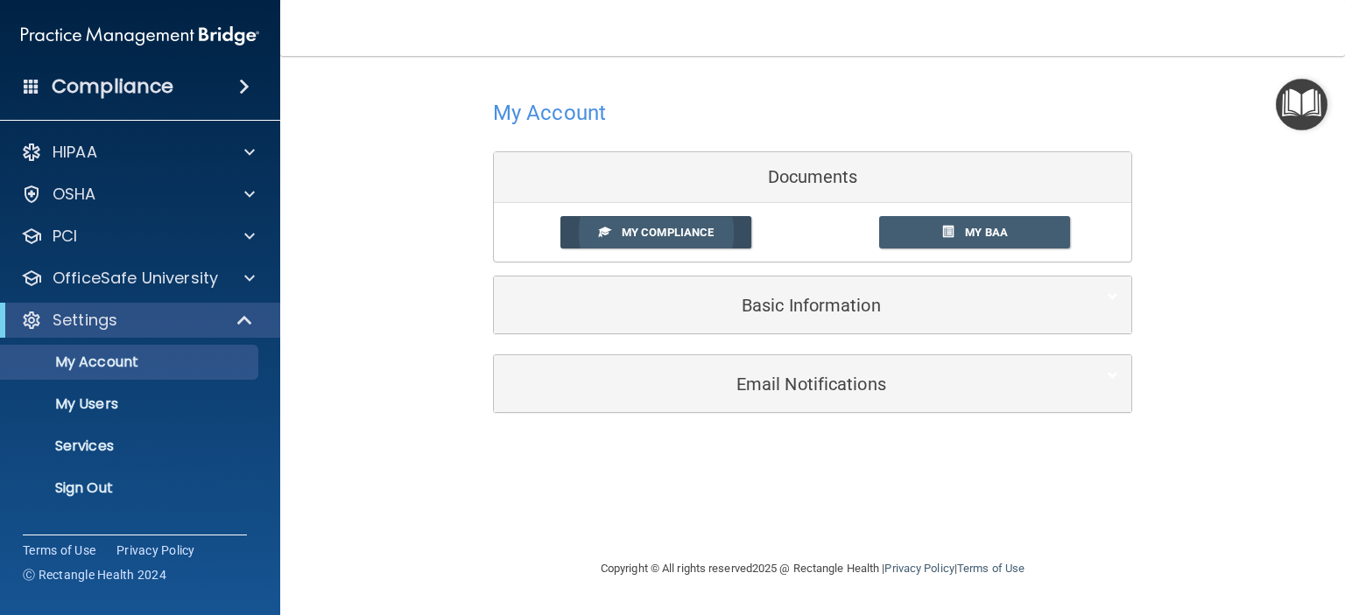
click at [669, 244] on link "My Compliance" at bounding box center [656, 232] width 192 height 32
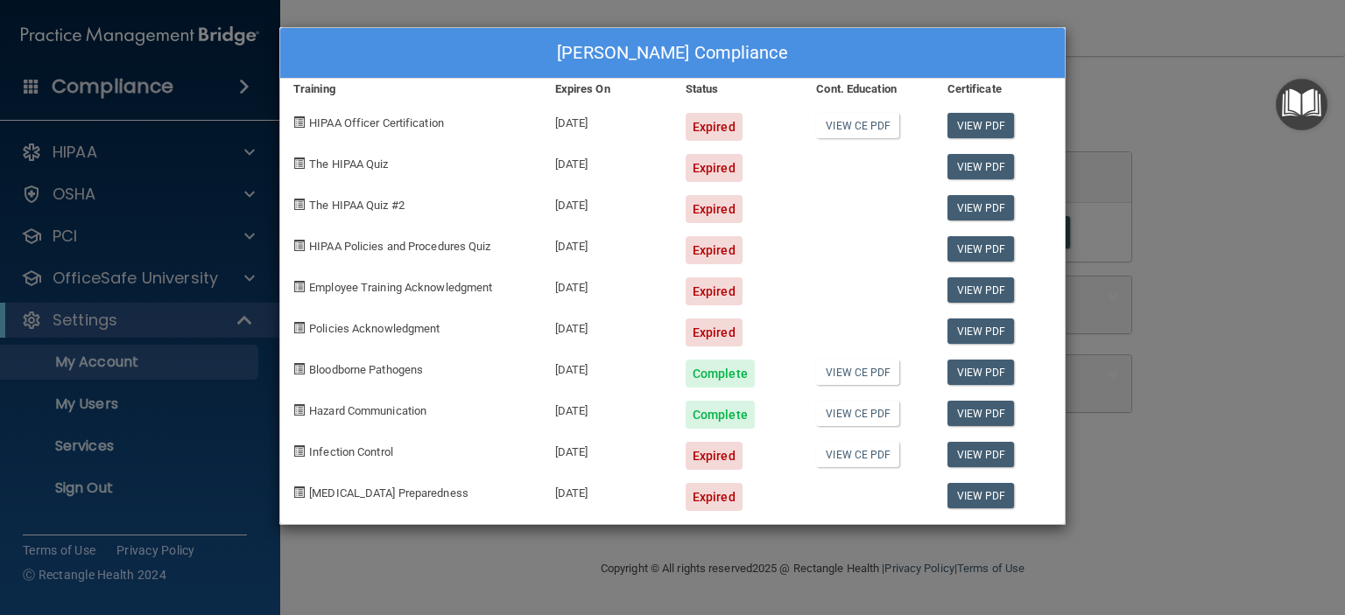
click at [1113, 41] on div "Pamela Phillips's Compliance Training Expires On Status Cont. Education Certifi…" at bounding box center [672, 307] width 1345 height 615
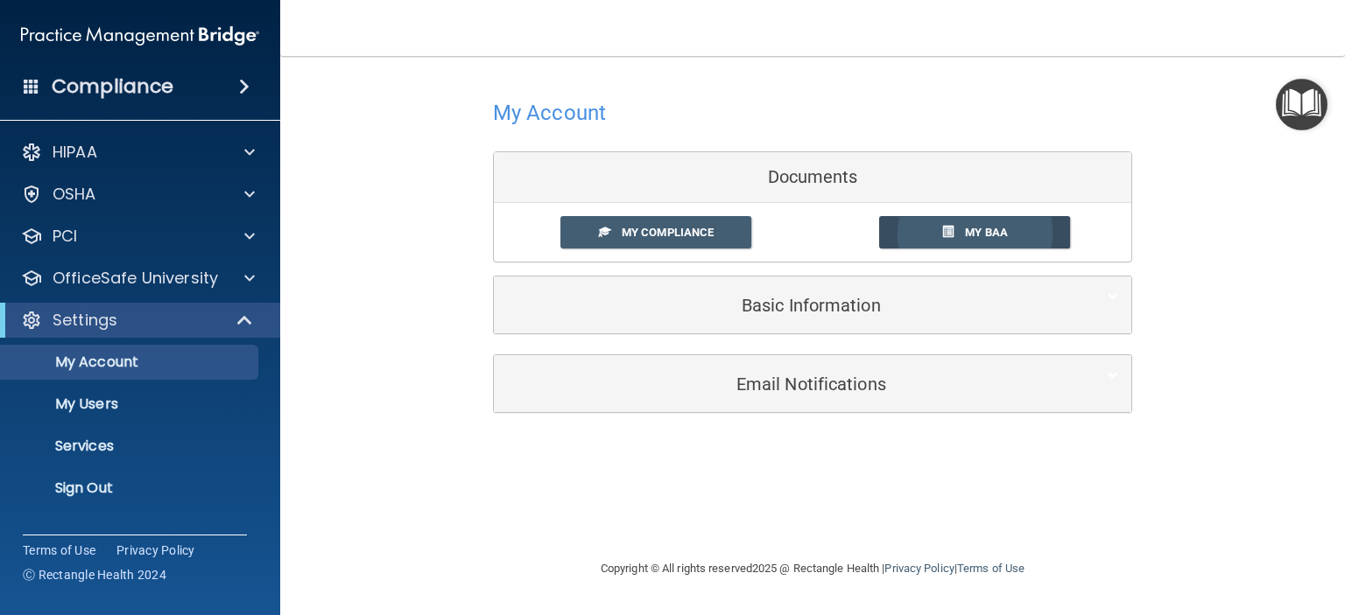
click at [1015, 232] on link "My BAA" at bounding box center [975, 232] width 192 height 32
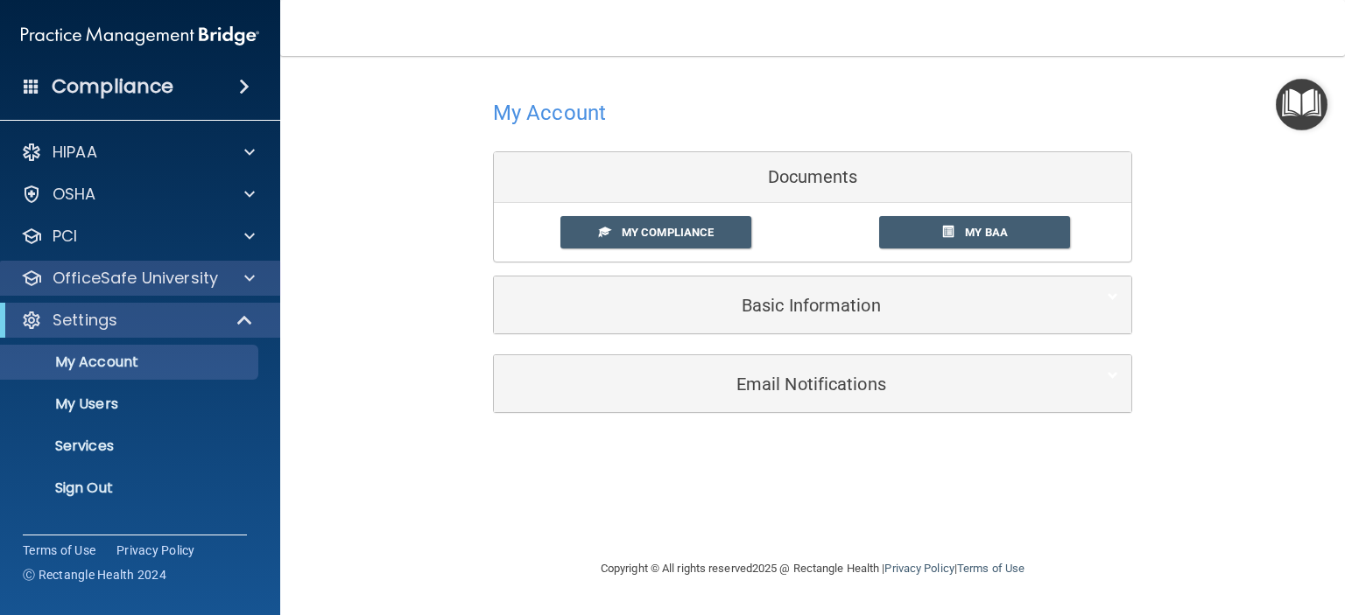
click at [237, 290] on div "OfficeSafe University" at bounding box center [140, 278] width 281 height 35
click at [252, 272] on span at bounding box center [249, 278] width 11 height 21
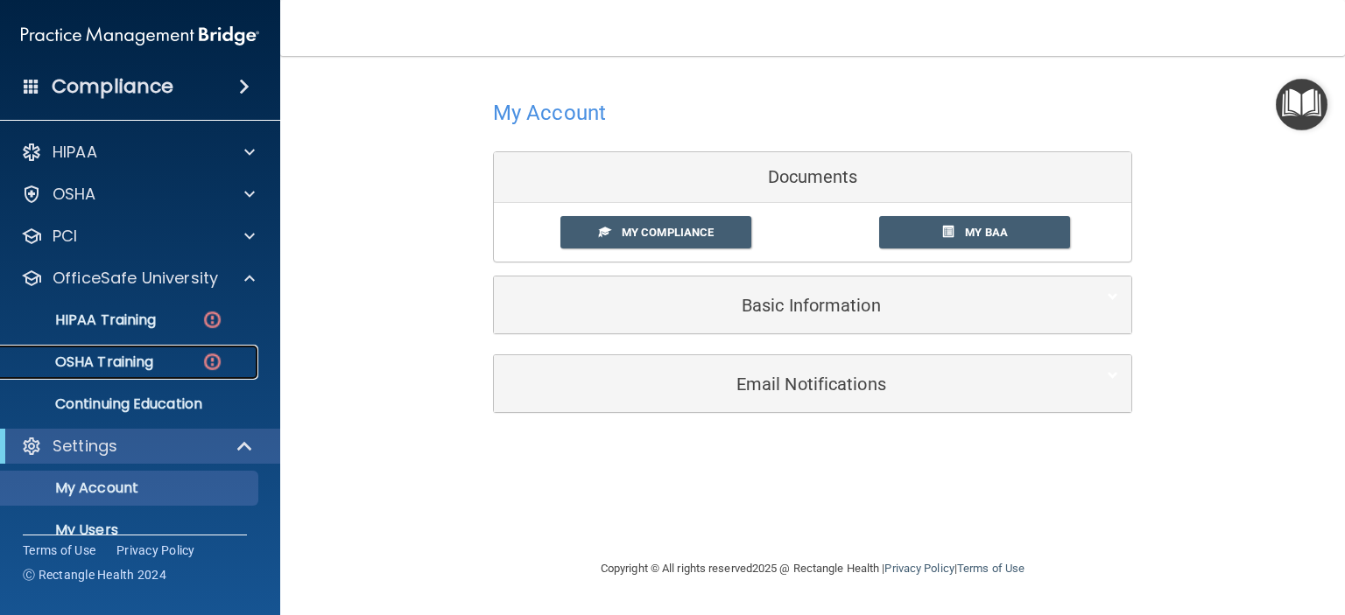
click at [112, 370] on p "OSHA Training" at bounding box center [82, 363] width 142 height 18
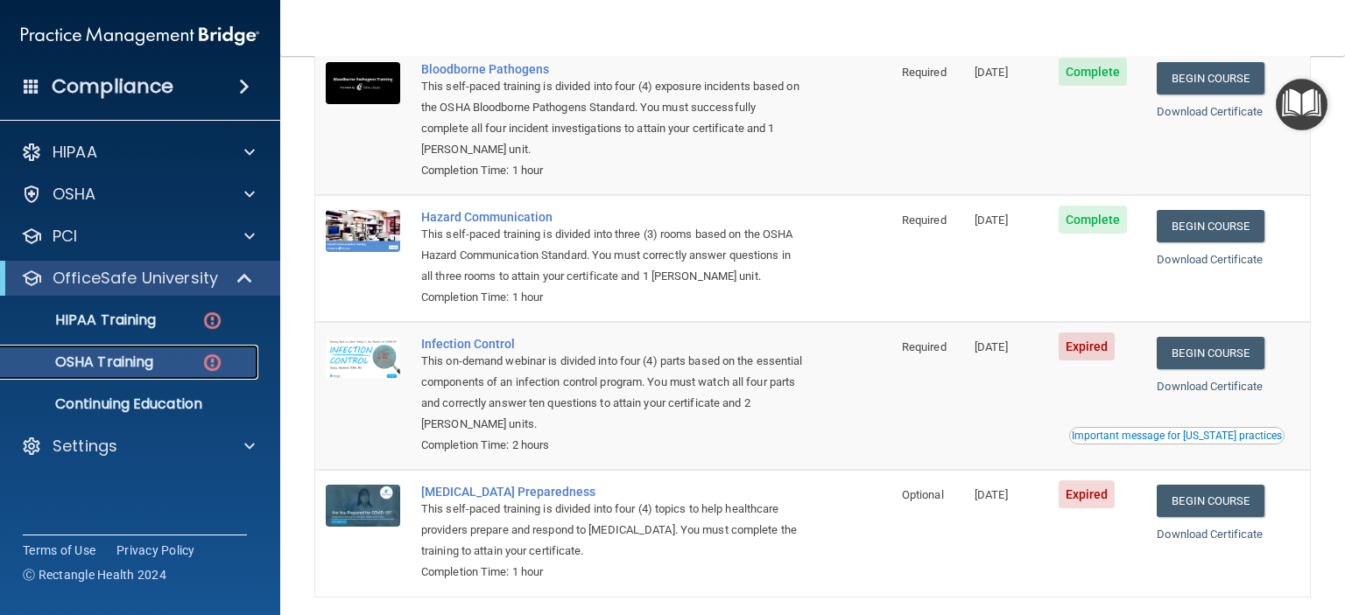
scroll to position [196, 0]
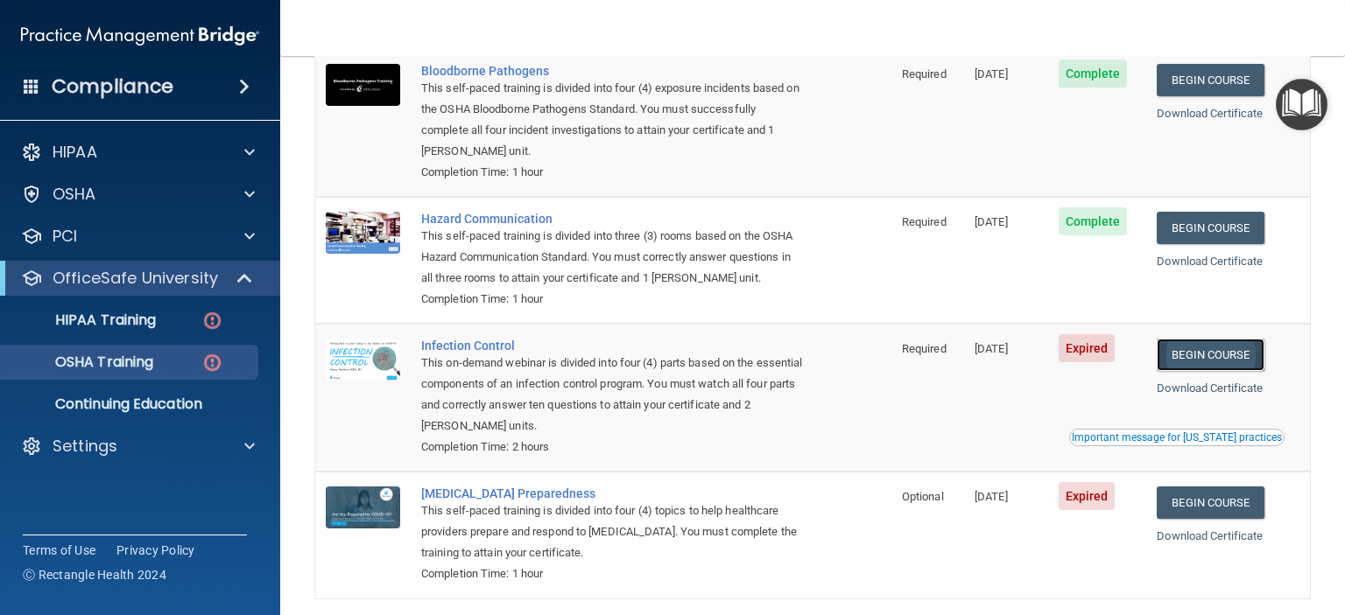
click at [1194, 364] on link "Begin Course" at bounding box center [1209, 355] width 107 height 32
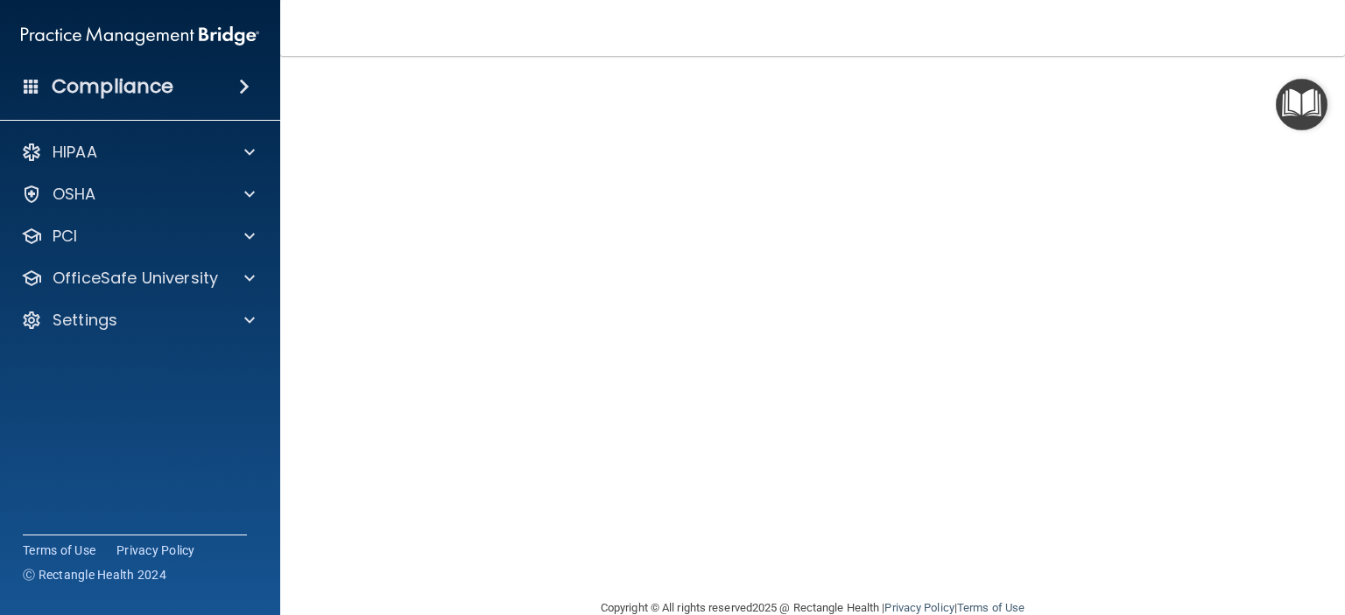
scroll to position [97, 0]
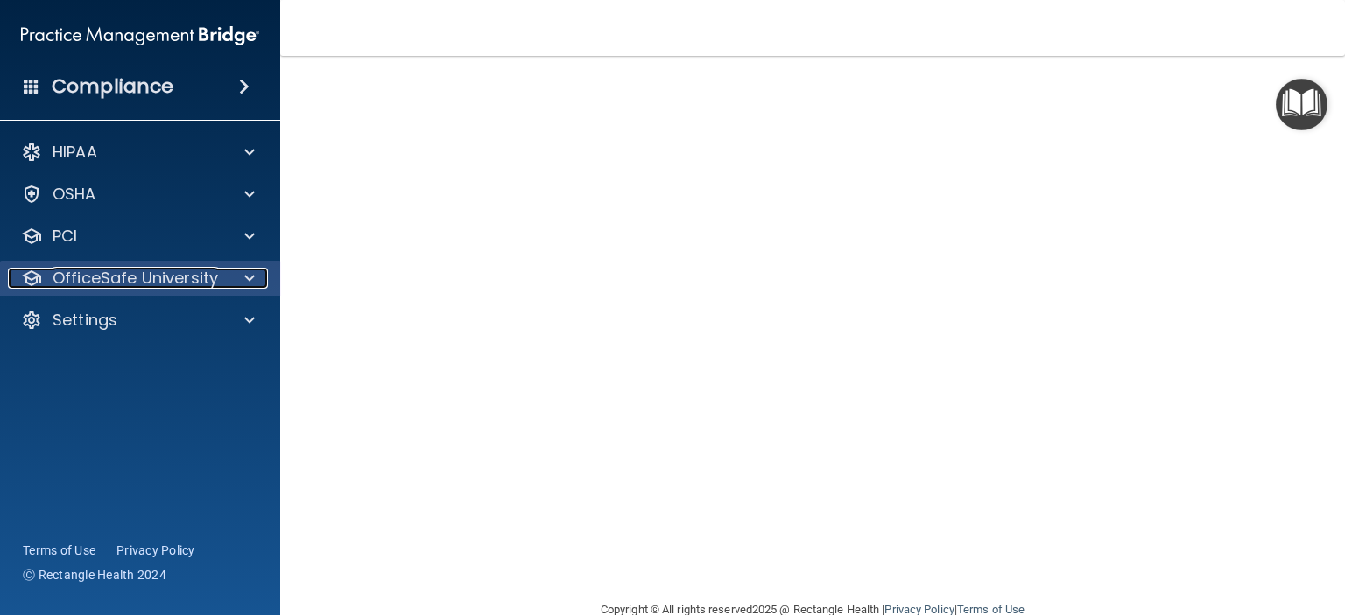
click at [254, 281] on span at bounding box center [249, 278] width 11 height 21
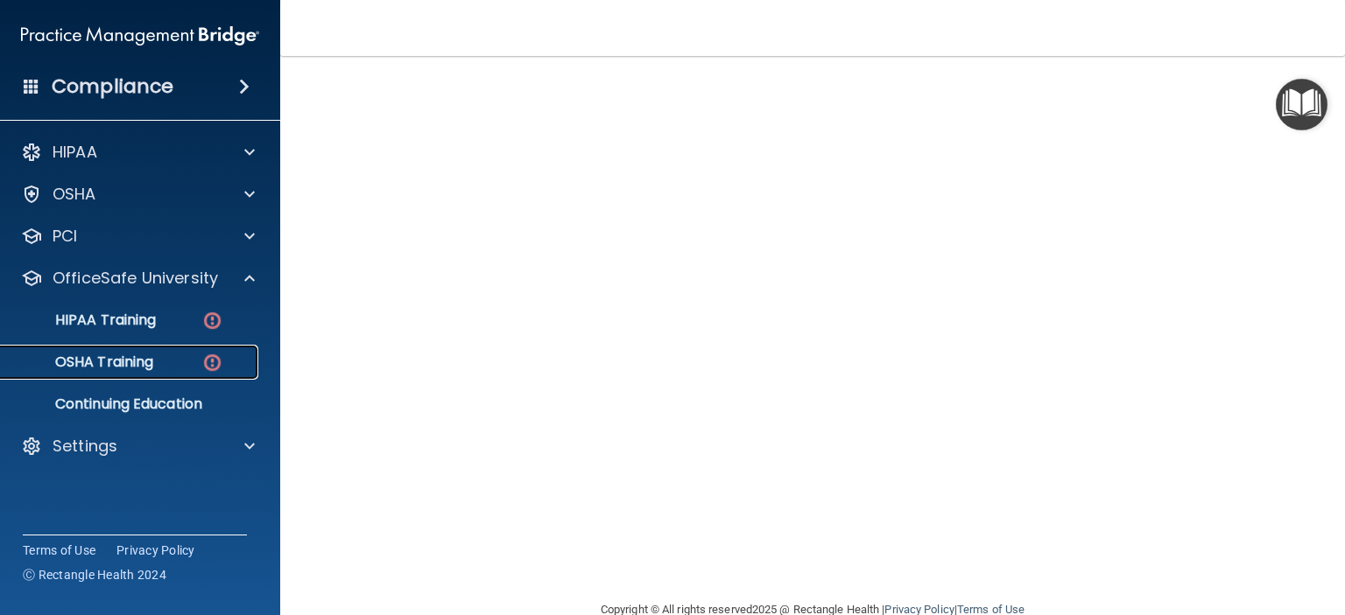
click at [140, 365] on p "OSHA Training" at bounding box center [82, 363] width 142 height 18
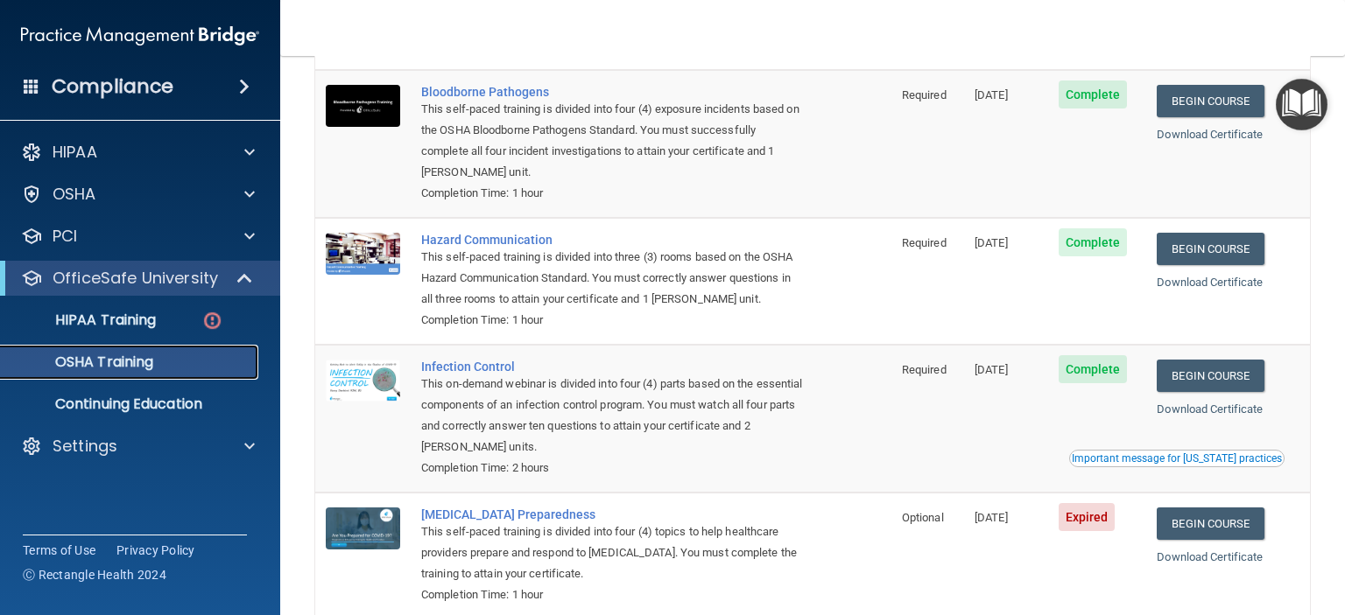
scroll to position [223, 0]
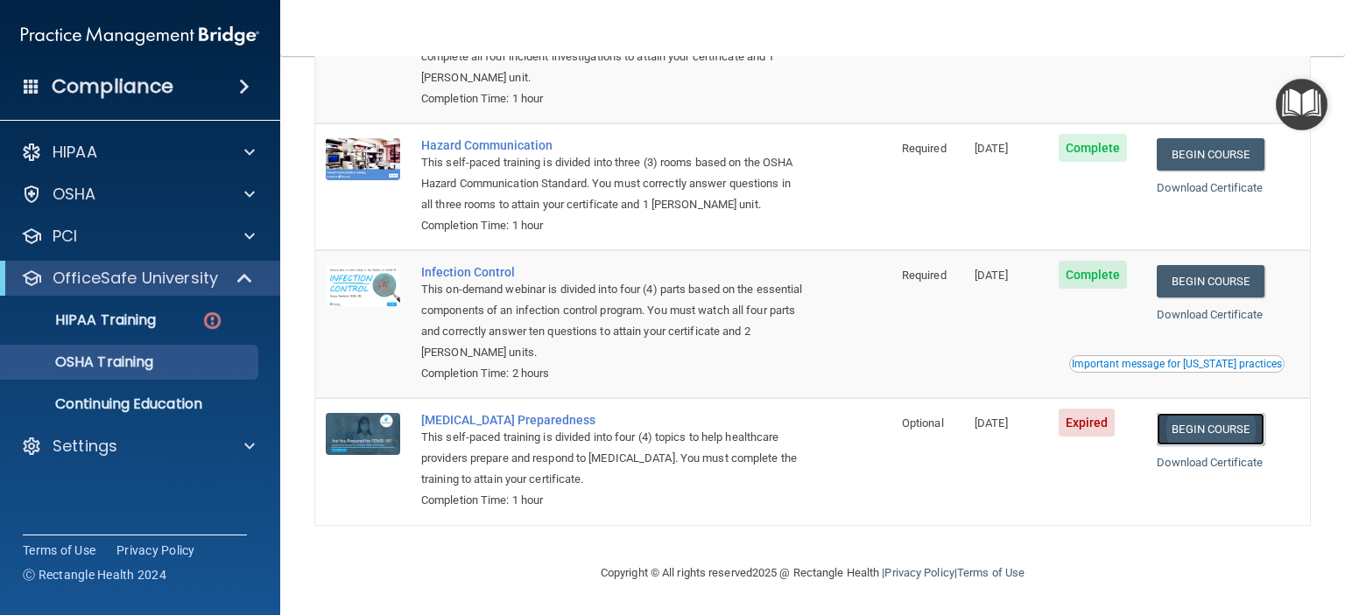
click at [1212, 423] on link "Begin Course" at bounding box center [1209, 429] width 107 height 32
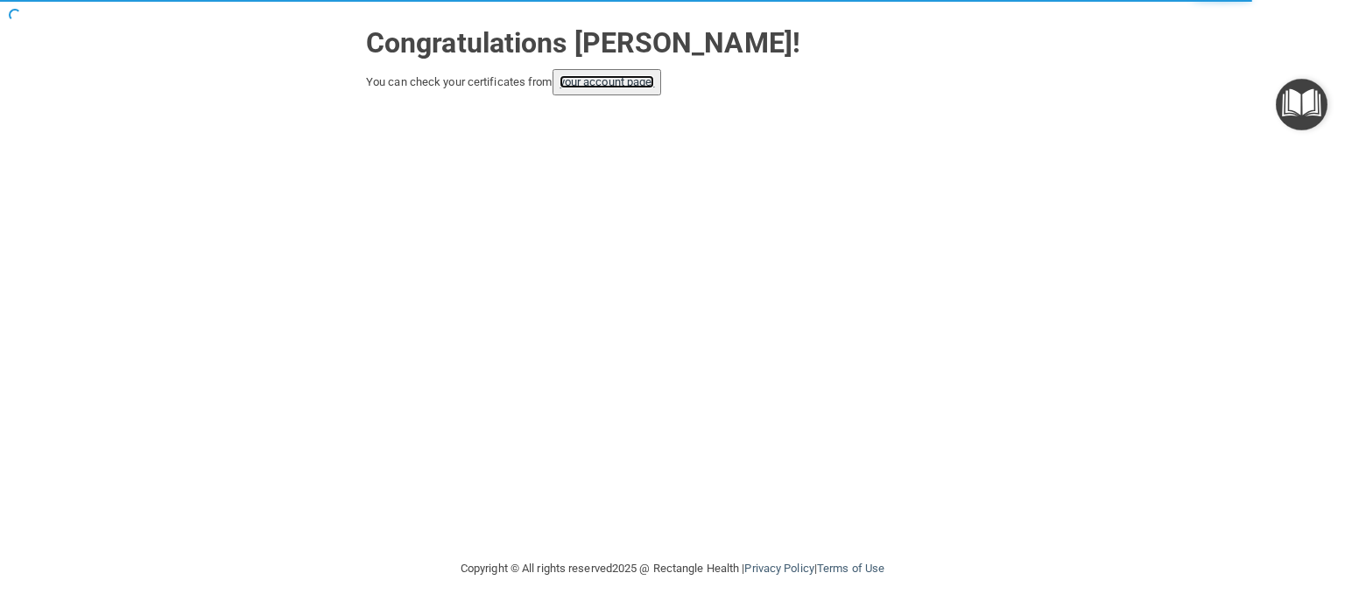
click at [625, 87] on link "your account page!" at bounding box center [606, 81] width 95 height 13
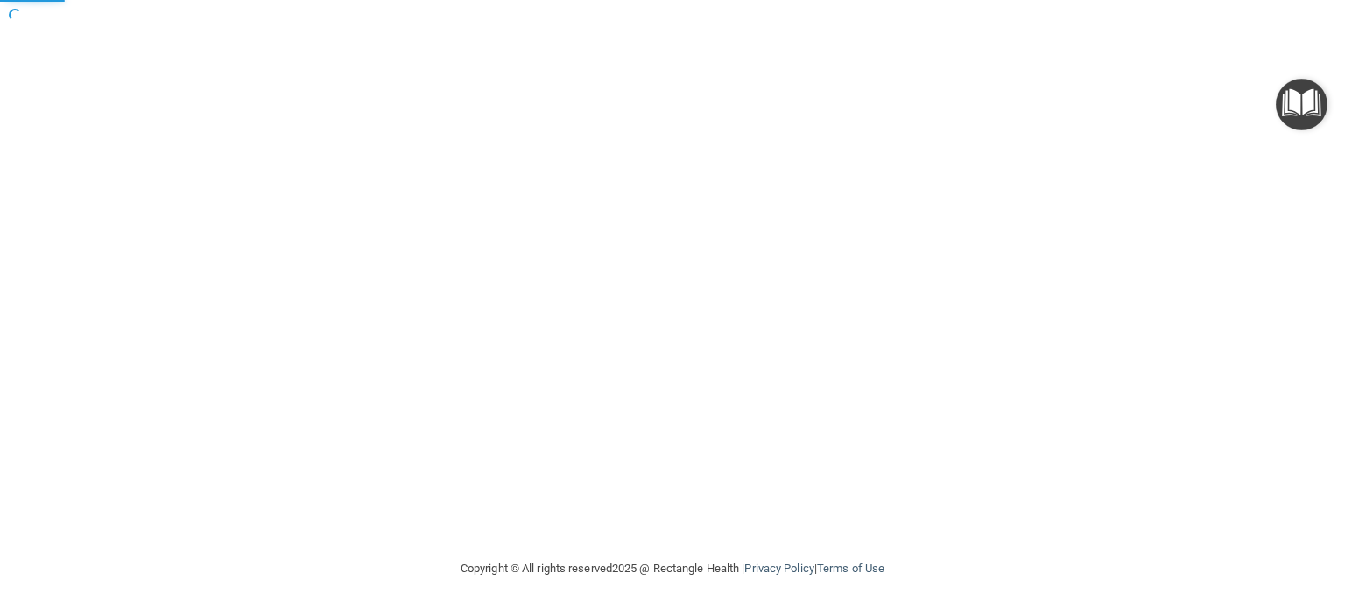
click at [598, 81] on div at bounding box center [672, 280] width 1275 height 524
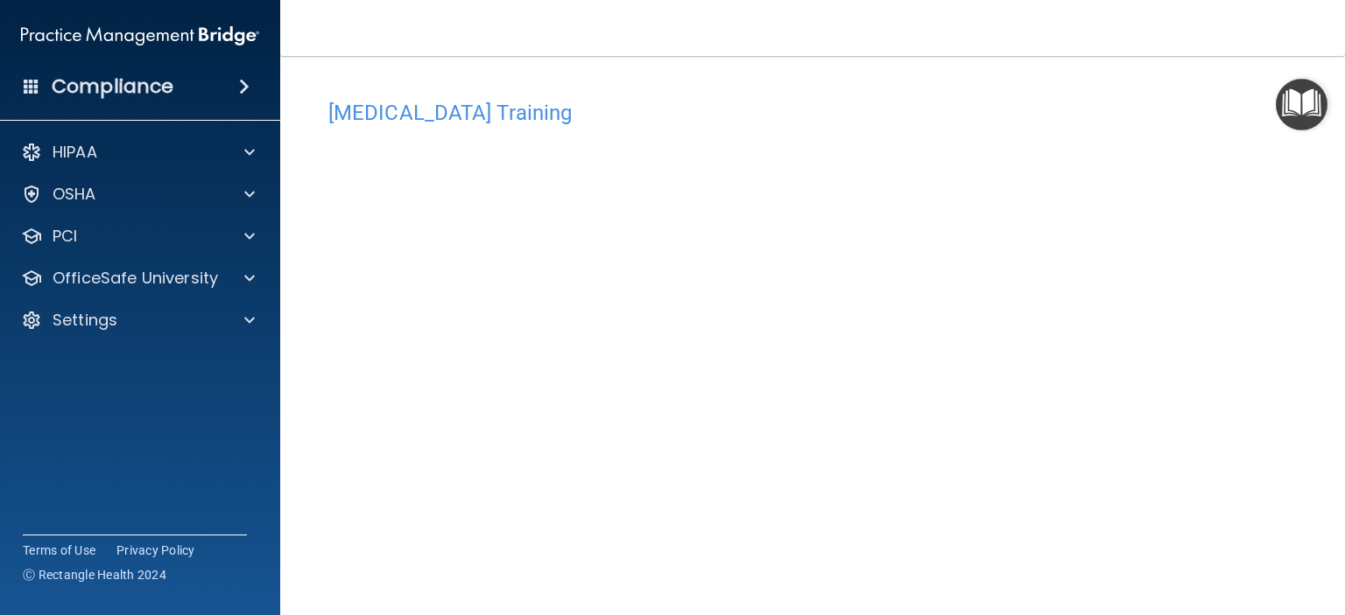
scroll to position [3, 0]
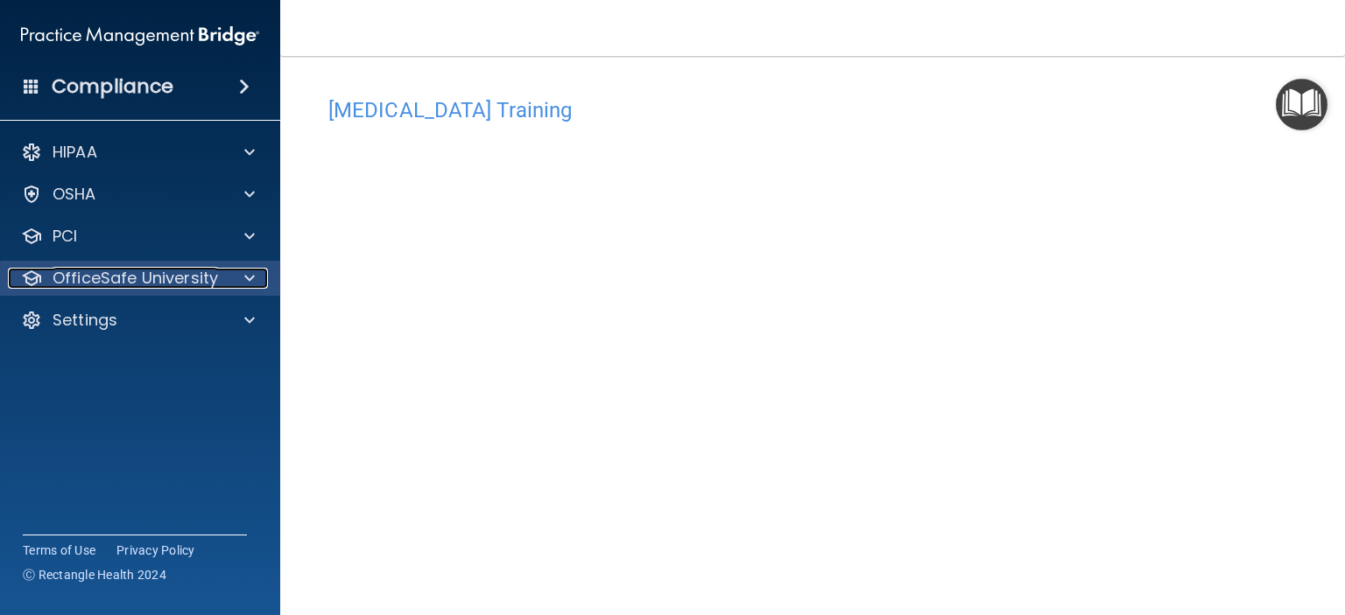
click at [240, 274] on div at bounding box center [247, 278] width 44 height 21
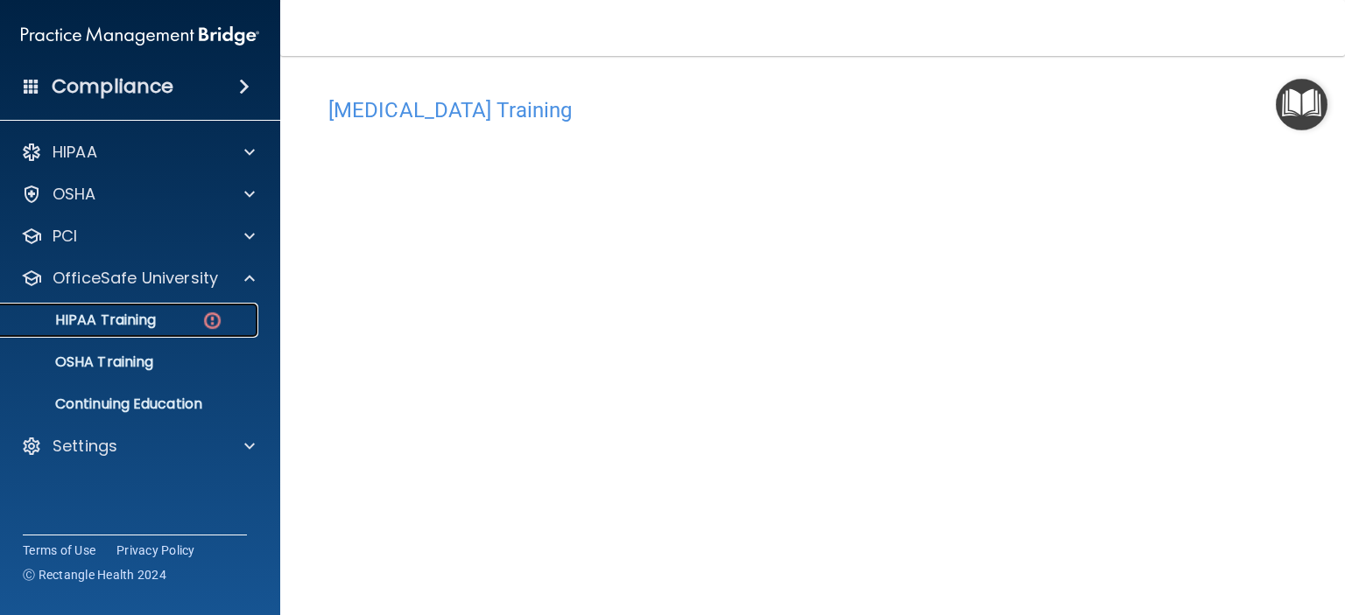
click at [133, 318] on p "HIPAA Training" at bounding box center [83, 321] width 144 height 18
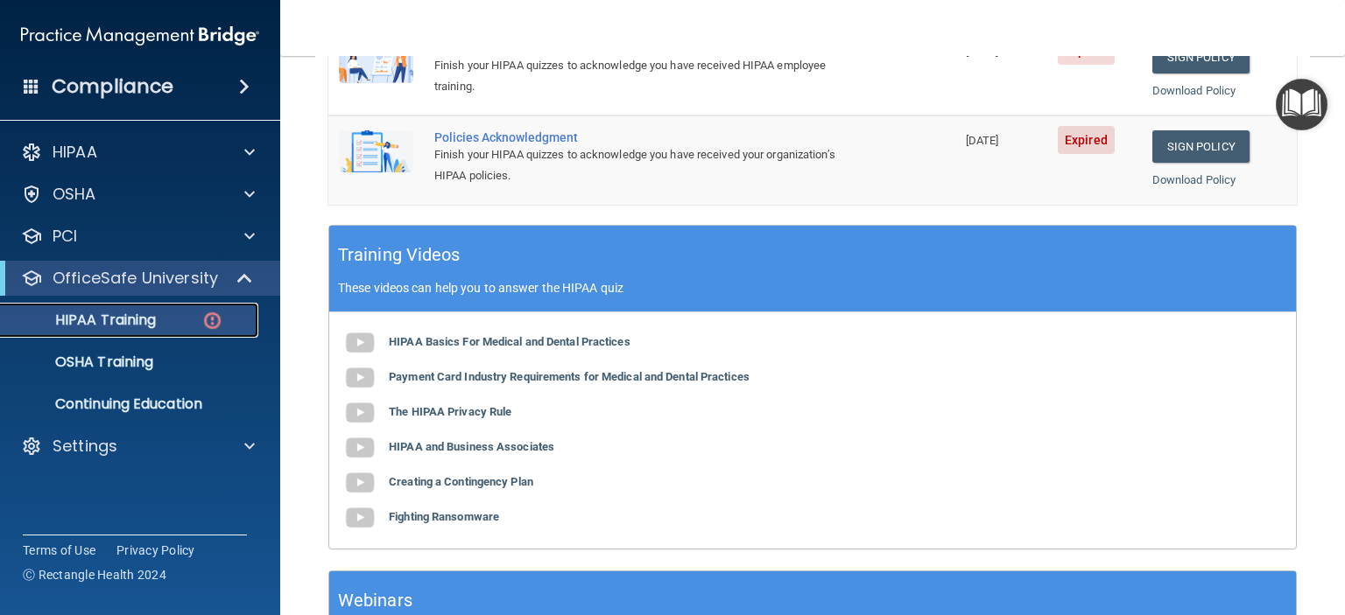
scroll to position [405, 0]
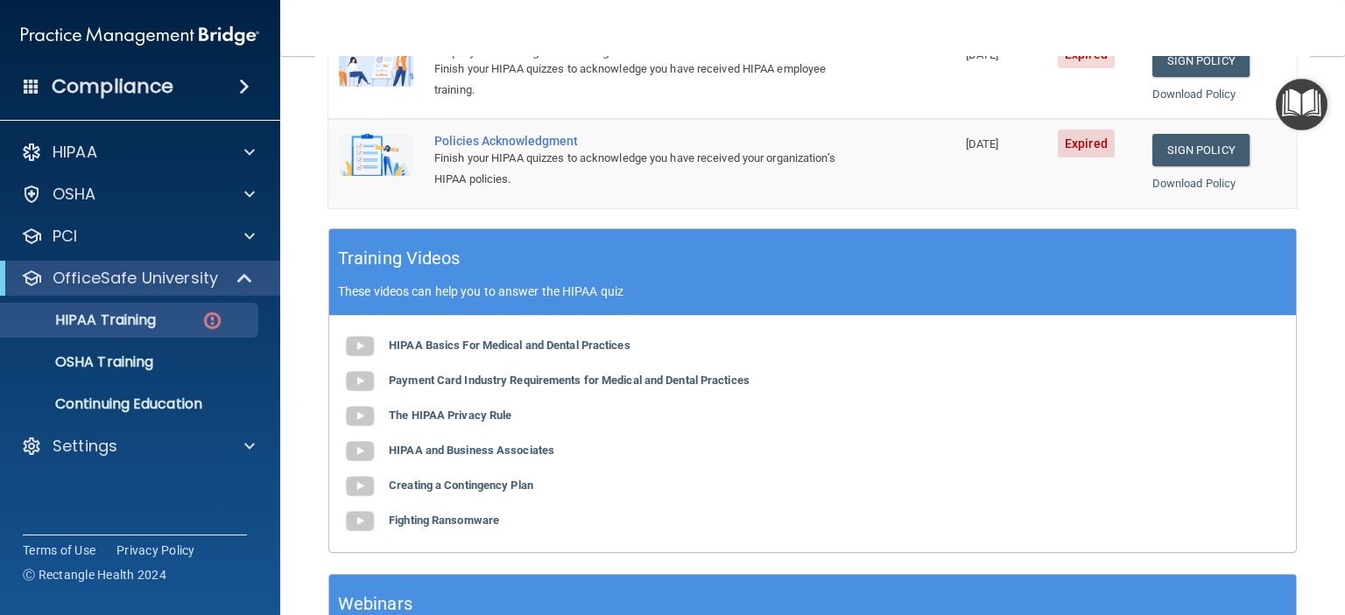
click at [455, 351] on div "HIPAA Basics For Medical and Dental Practices Payment Card Industry Requirement…" at bounding box center [812, 434] width 966 height 236
click at [390, 339] on b "HIPAA Basics For Medical and Dental Practices" at bounding box center [510, 345] width 242 height 13
